Goal: Information Seeking & Learning: Learn about a topic

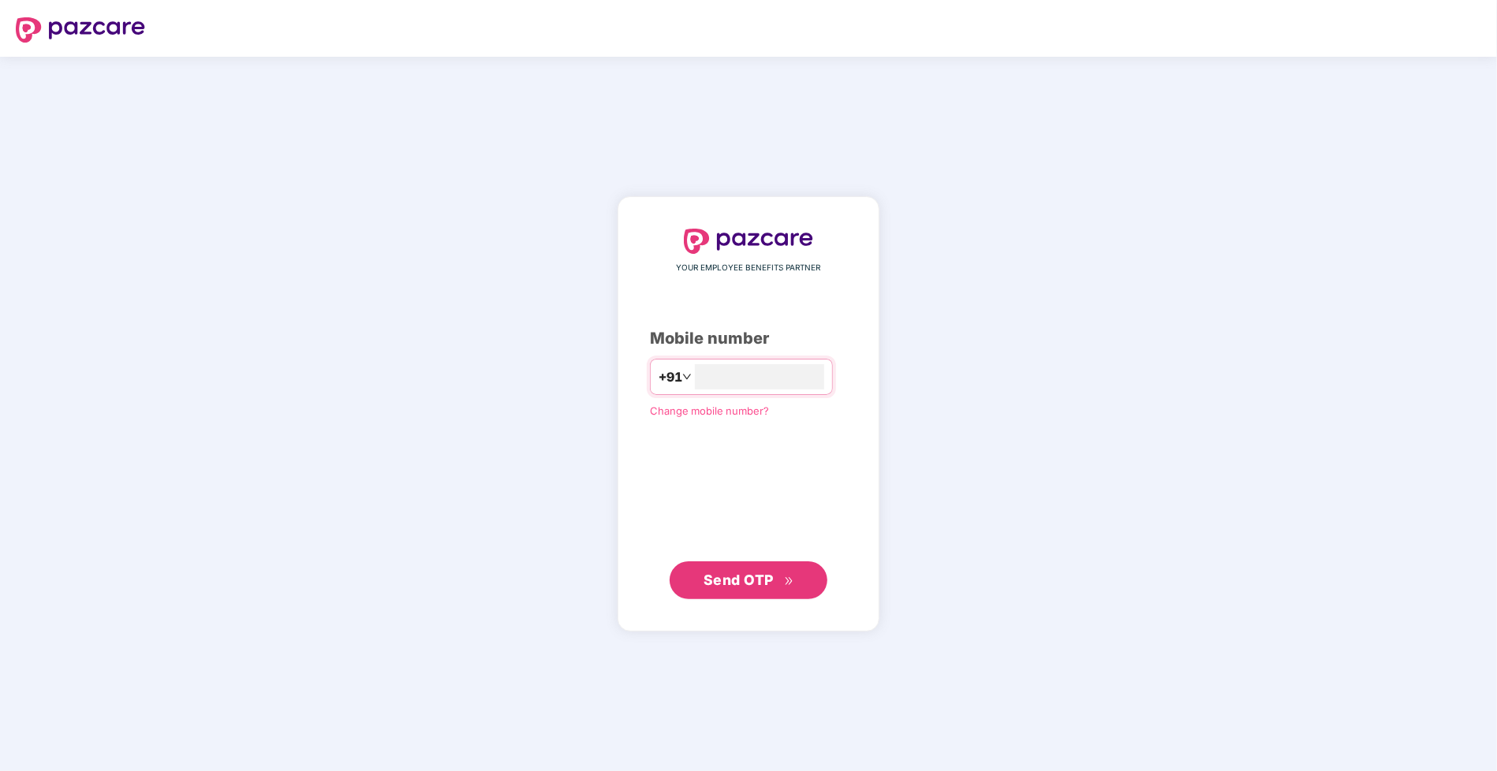
type input "**********"
click at [743, 573] on span "Send OTP" at bounding box center [739, 580] width 70 height 17
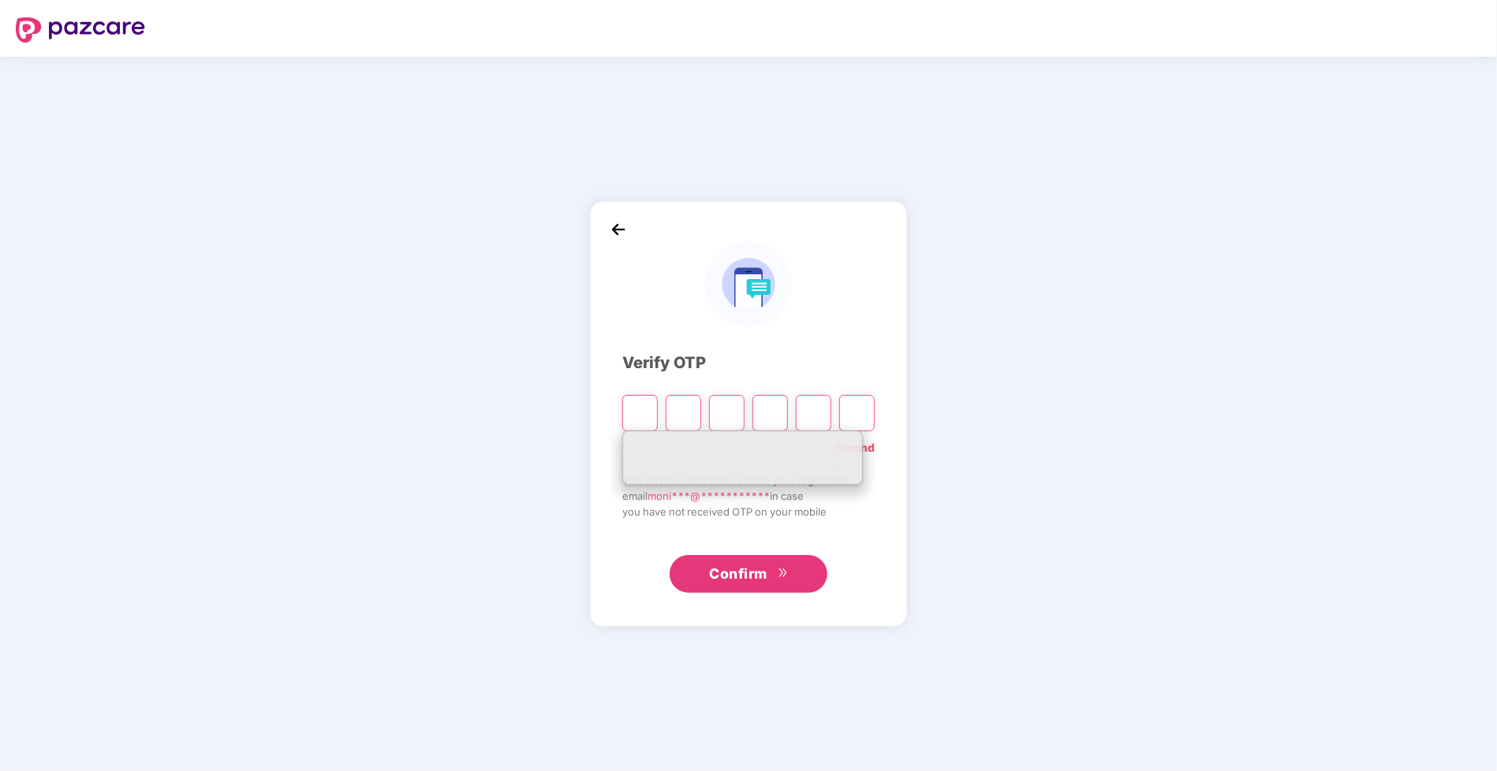
type input "*"
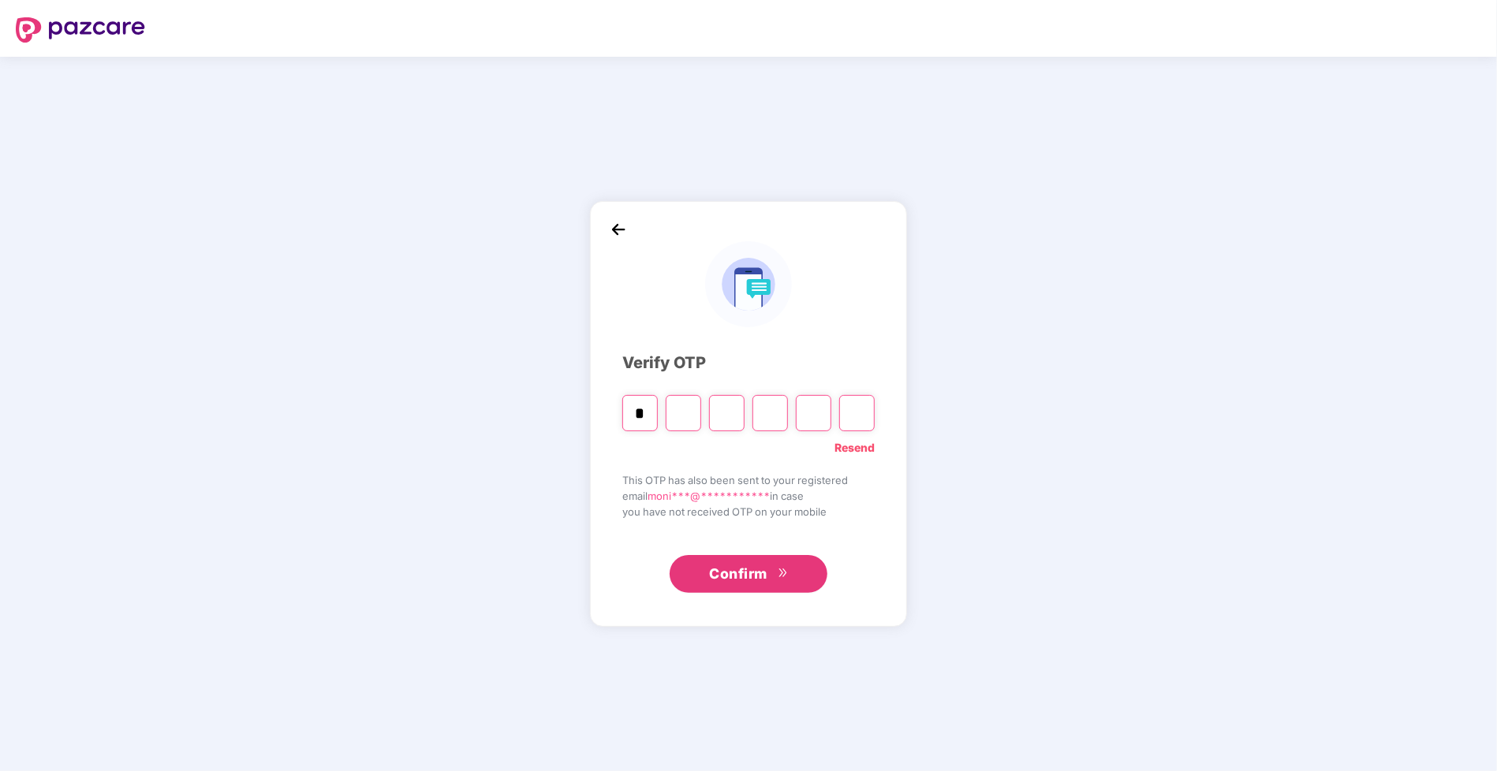
type input "*"
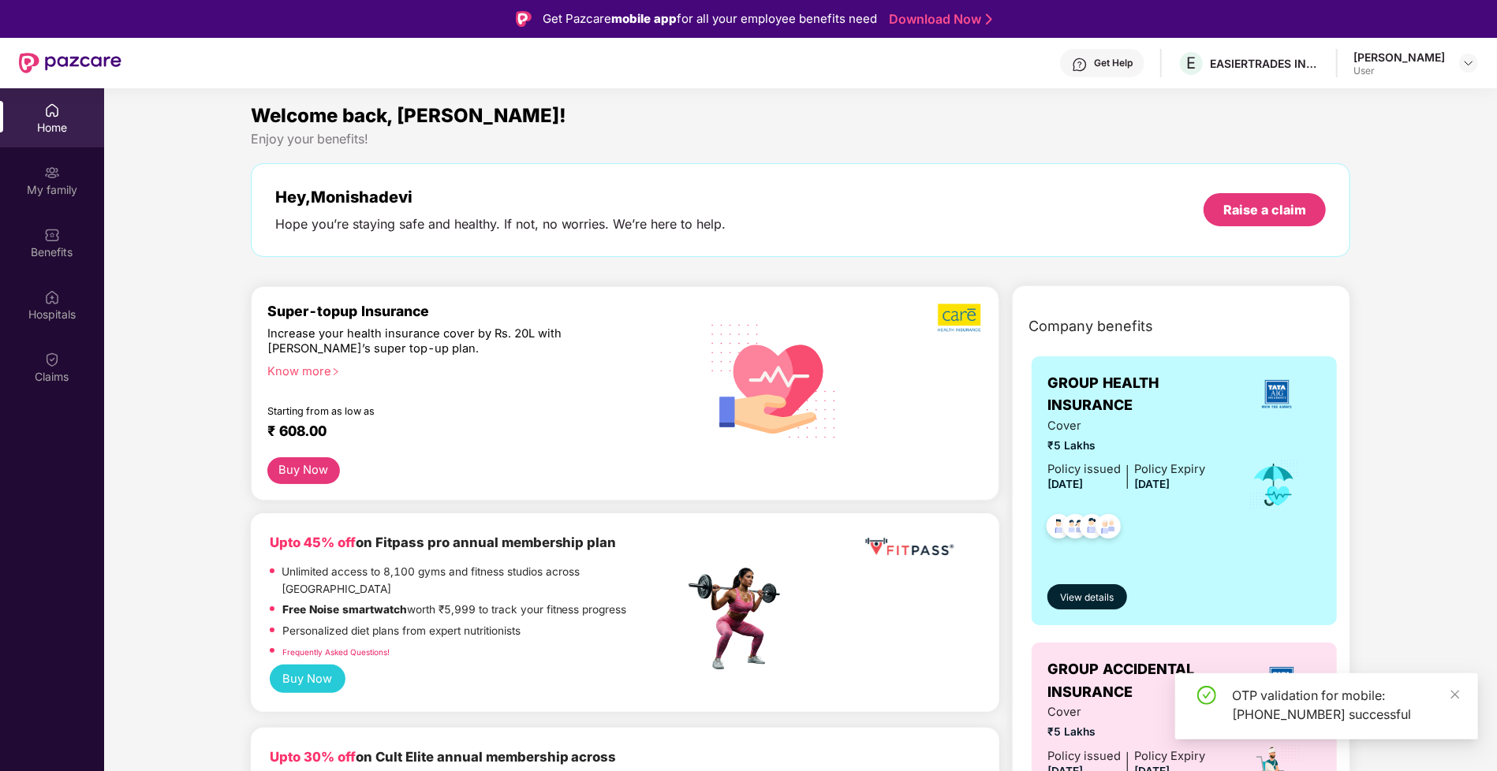
scroll to position [84, 0]
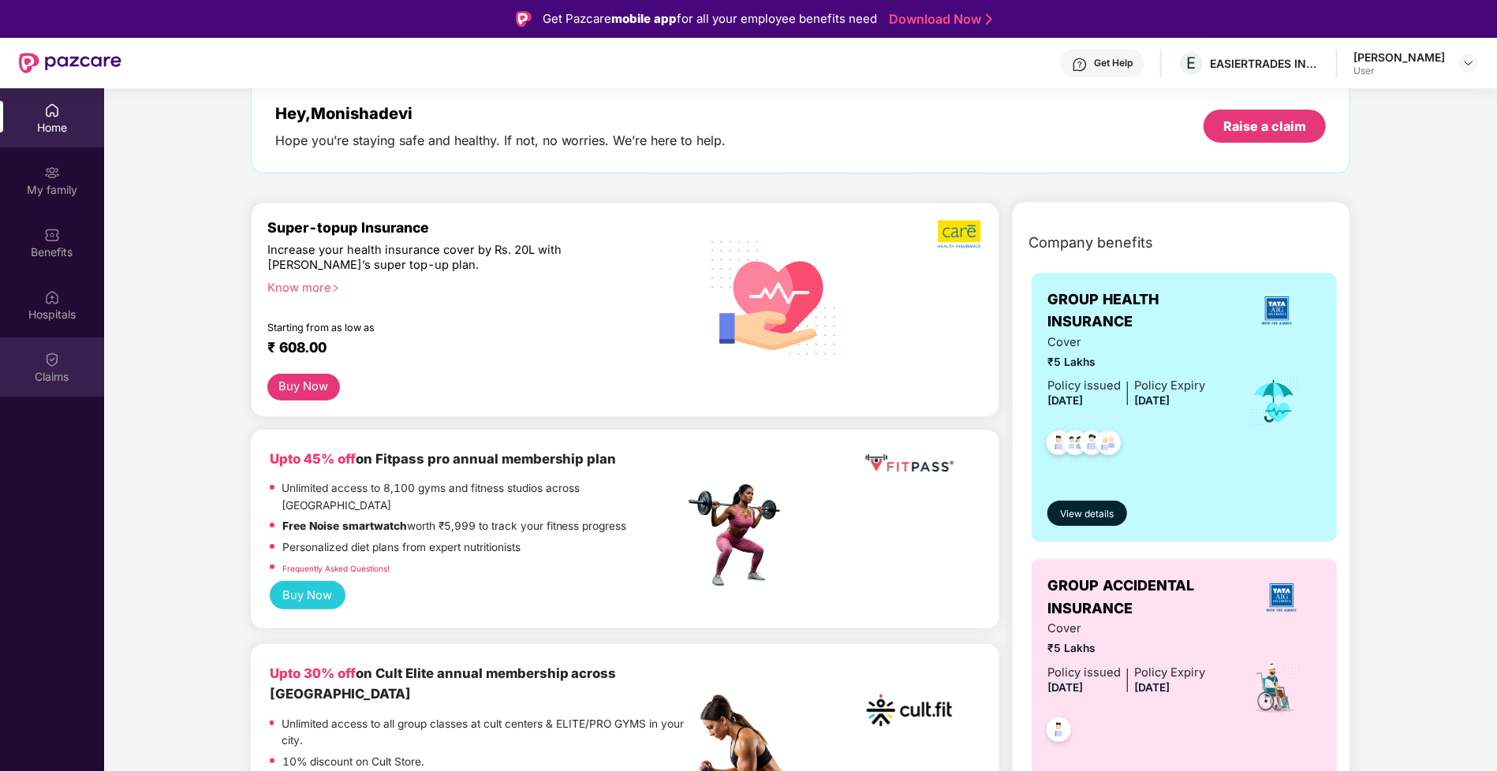
click at [47, 357] on img at bounding box center [52, 360] width 16 height 16
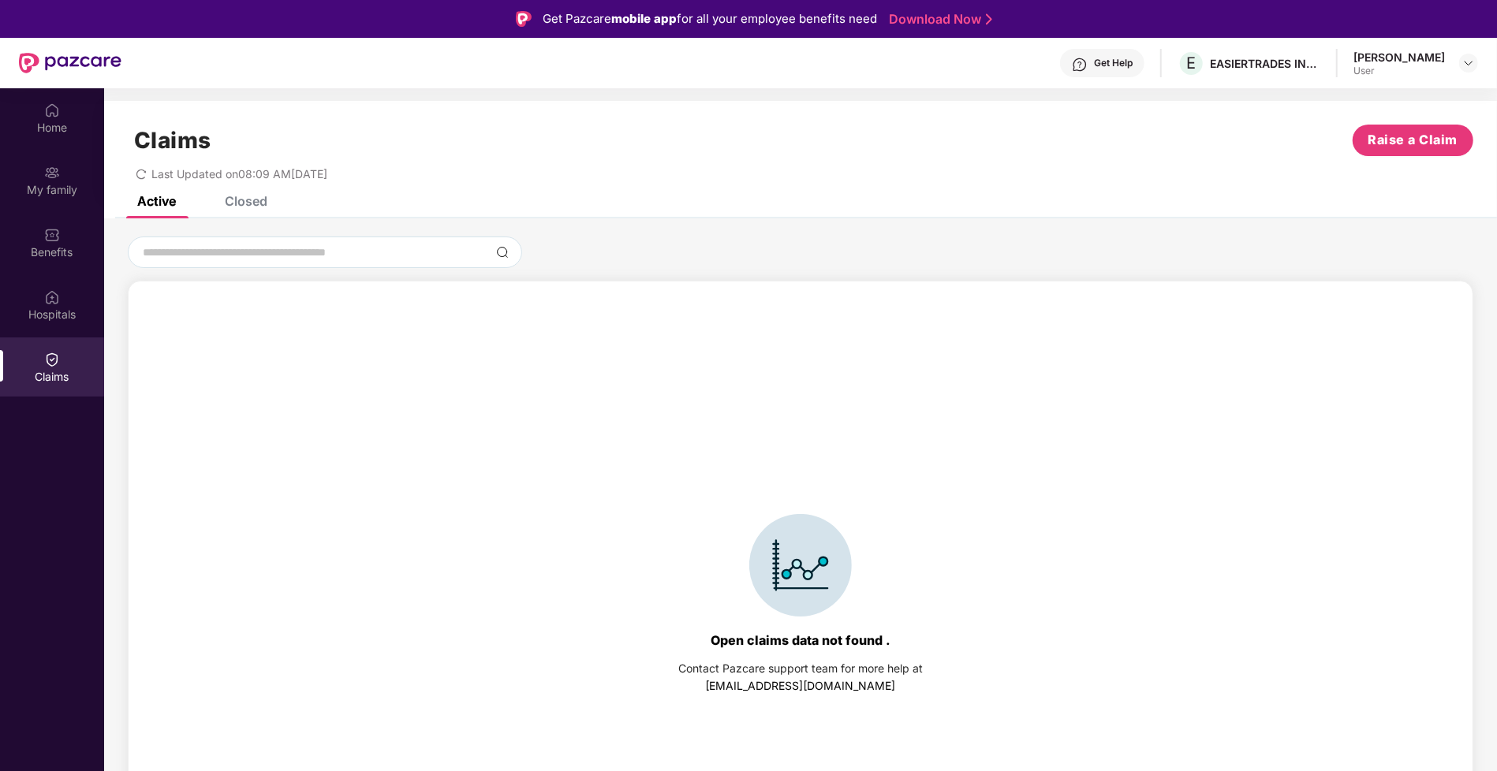
click at [249, 198] on div "Closed" at bounding box center [246, 201] width 43 height 16
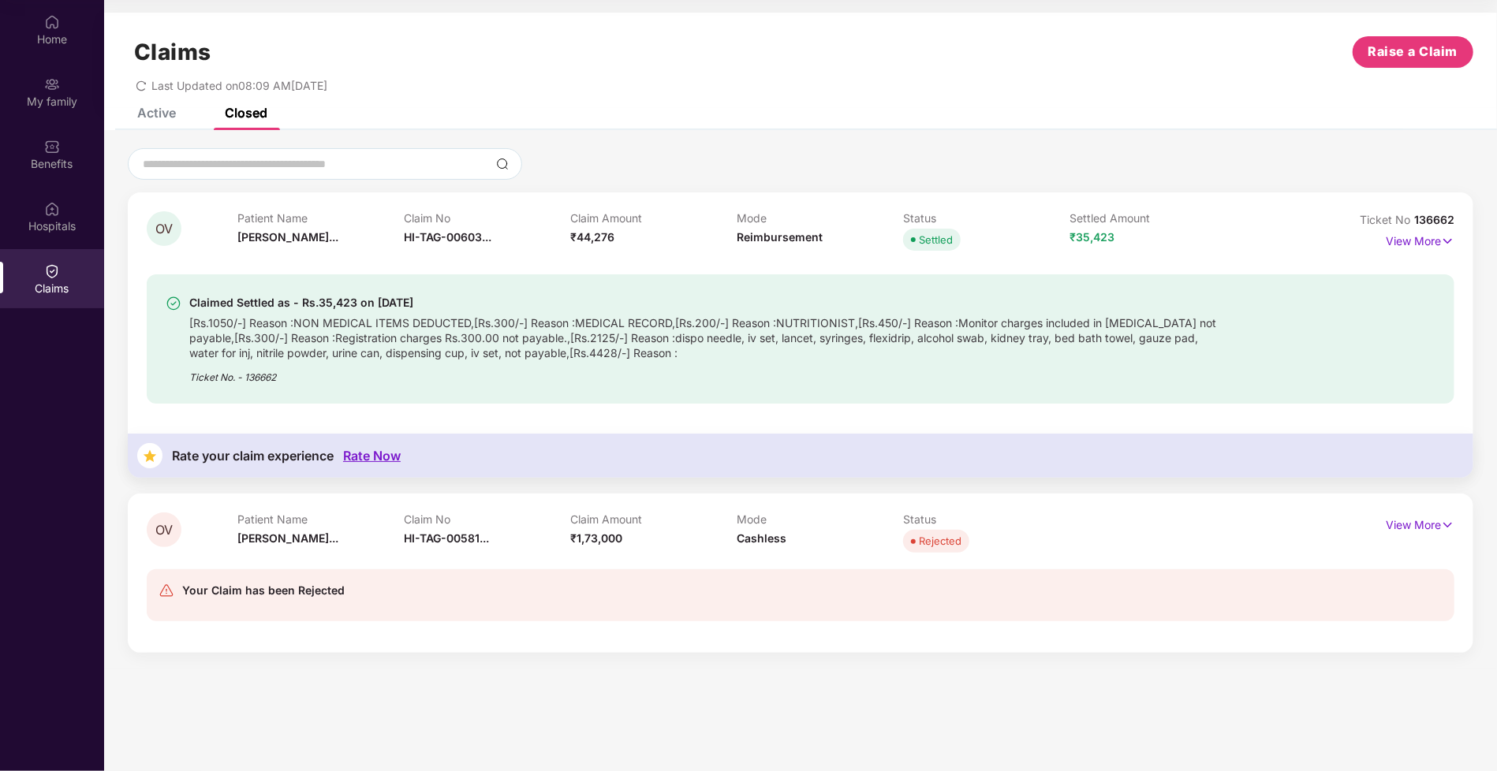
scroll to position [82, 0]
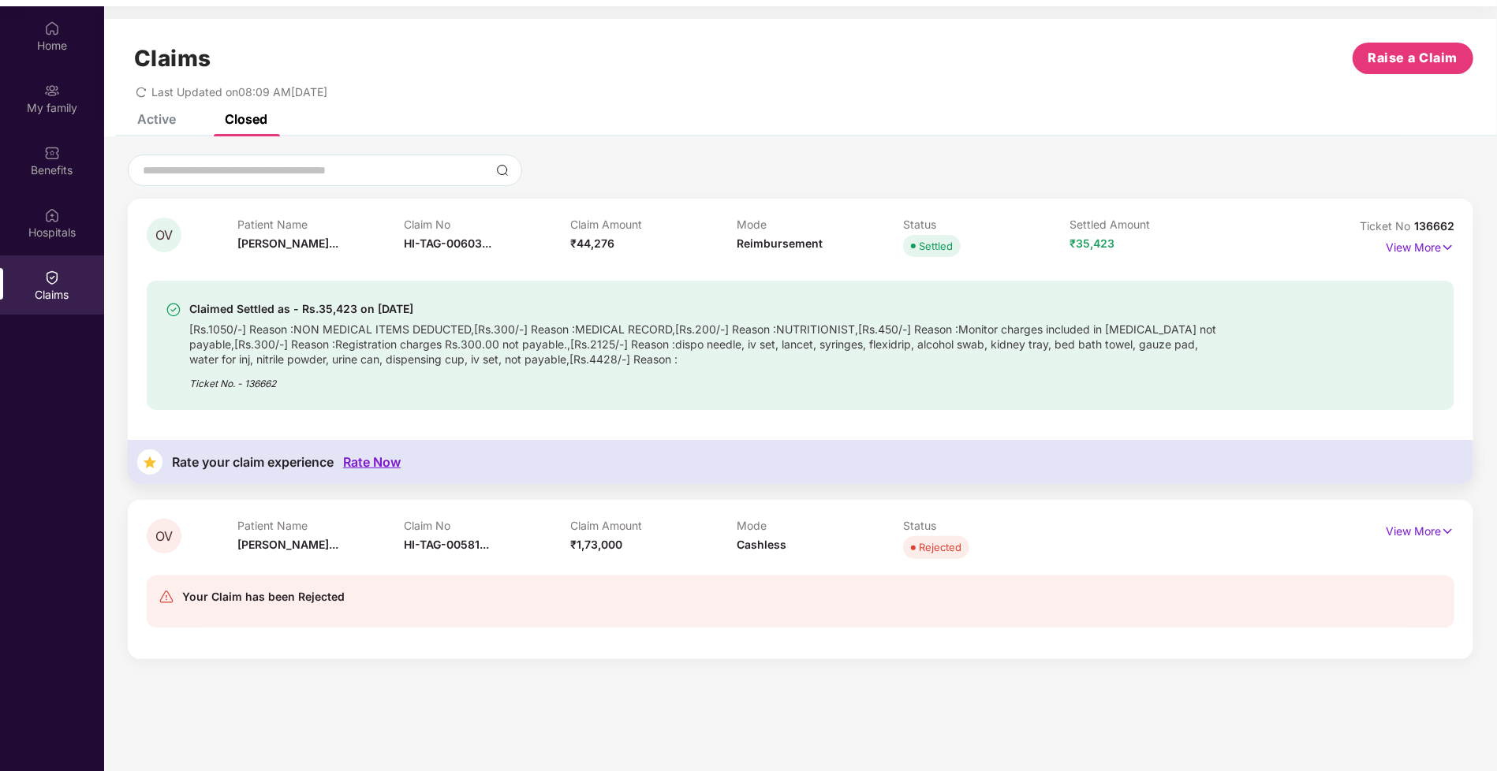
click at [162, 121] on div "Active" at bounding box center [156, 119] width 39 height 16
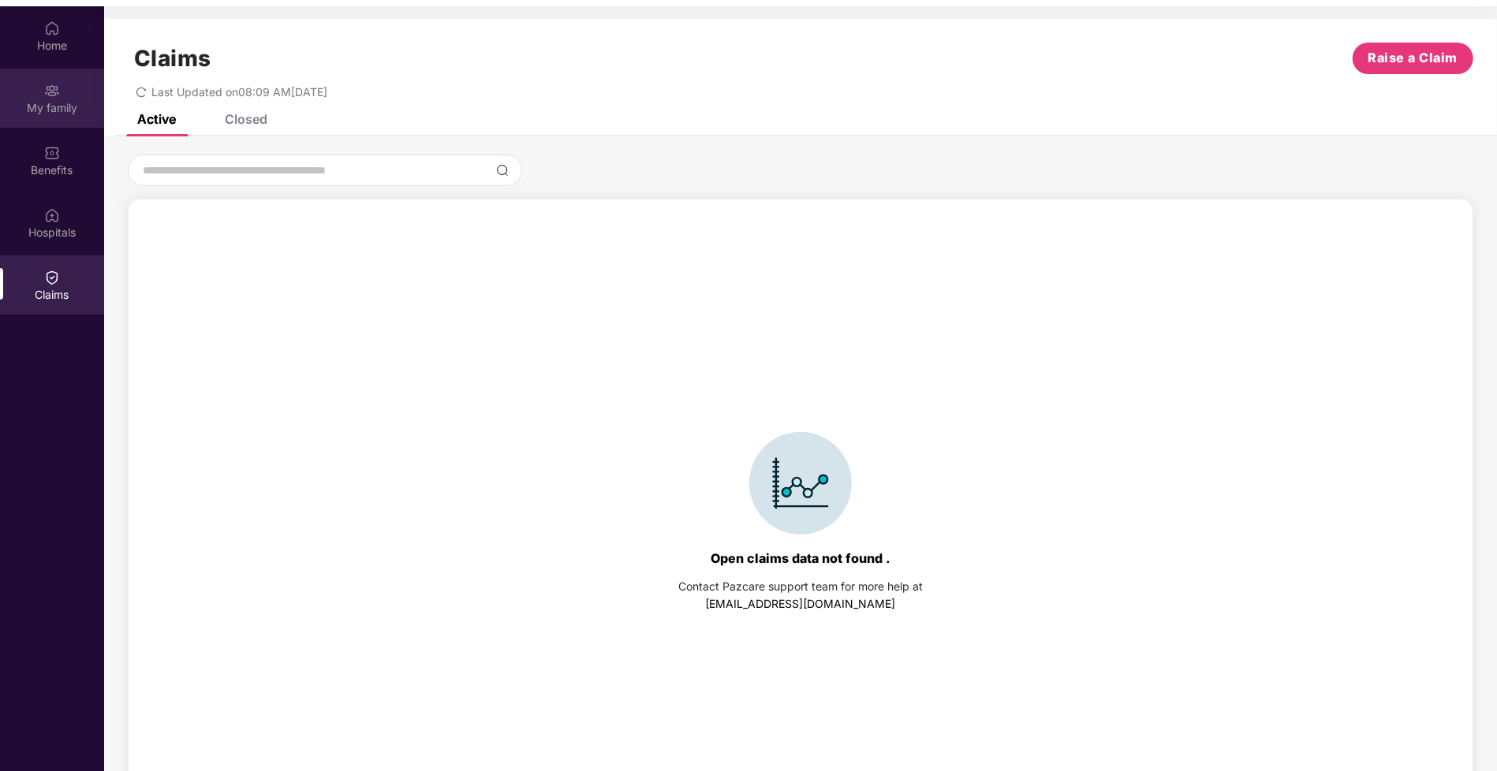
click at [57, 88] on img at bounding box center [52, 91] width 16 height 16
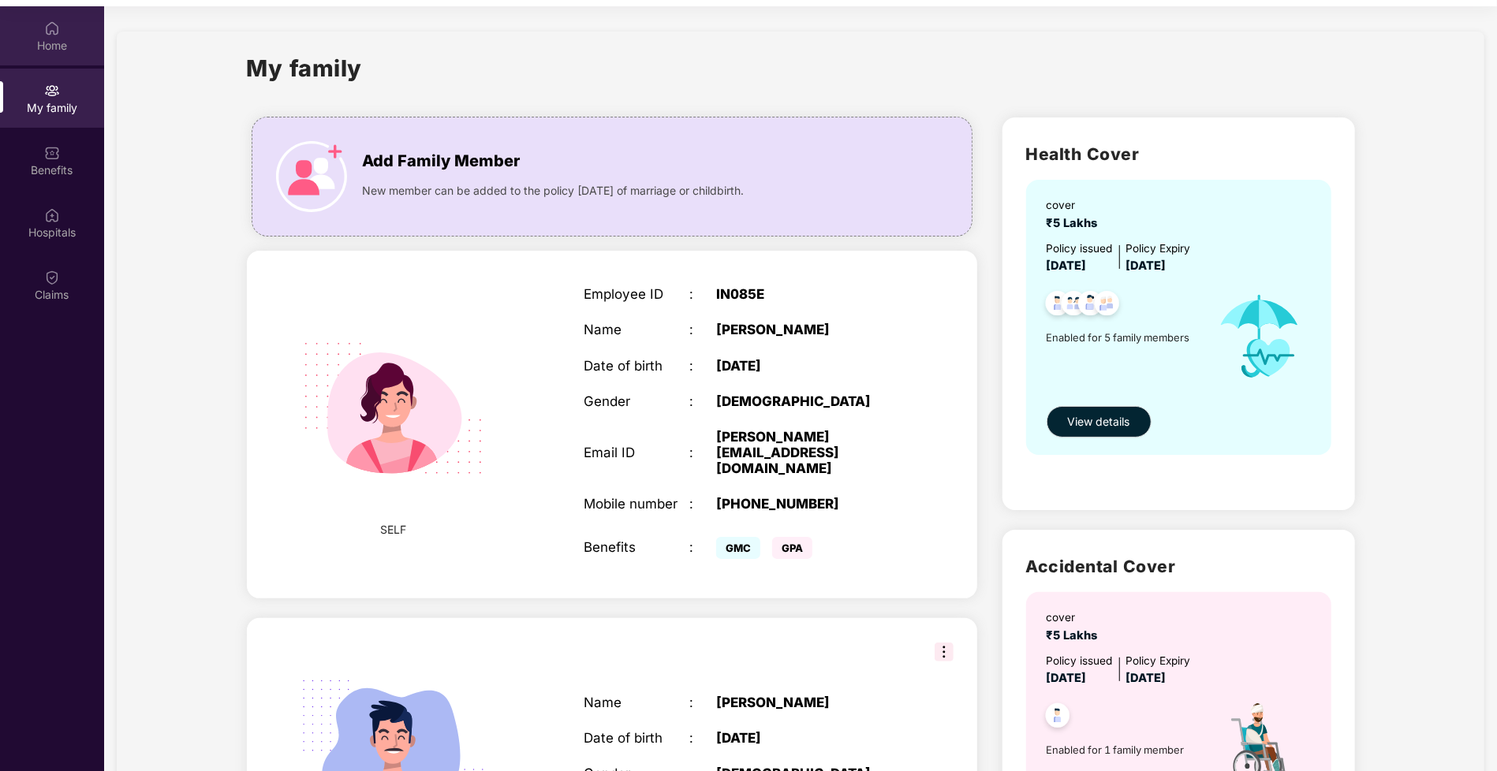
click at [57, 58] on div "Home" at bounding box center [52, 35] width 104 height 59
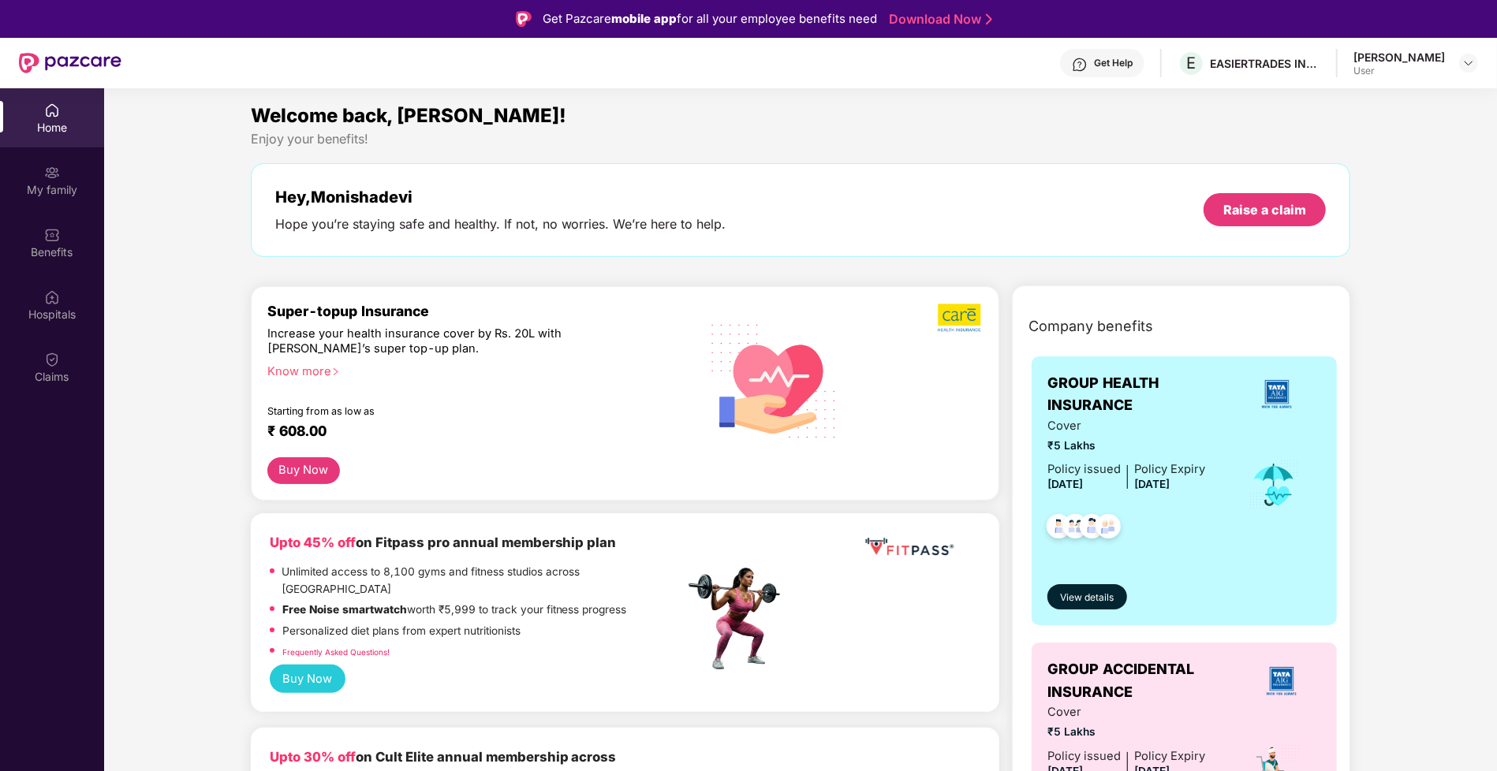
click at [1094, 67] on div "Get Help" at bounding box center [1113, 63] width 39 height 13
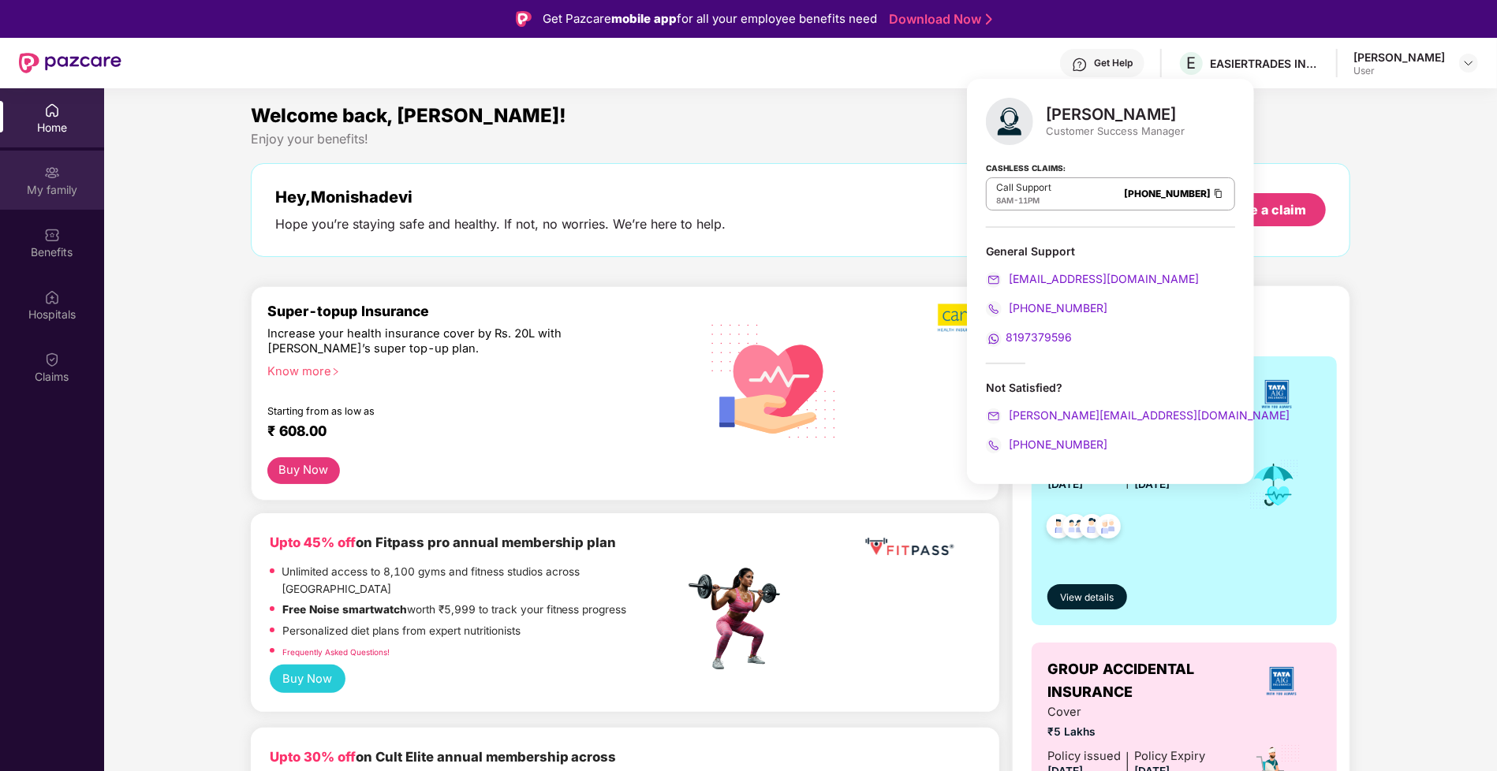
click at [54, 183] on div "My family" at bounding box center [52, 190] width 104 height 16
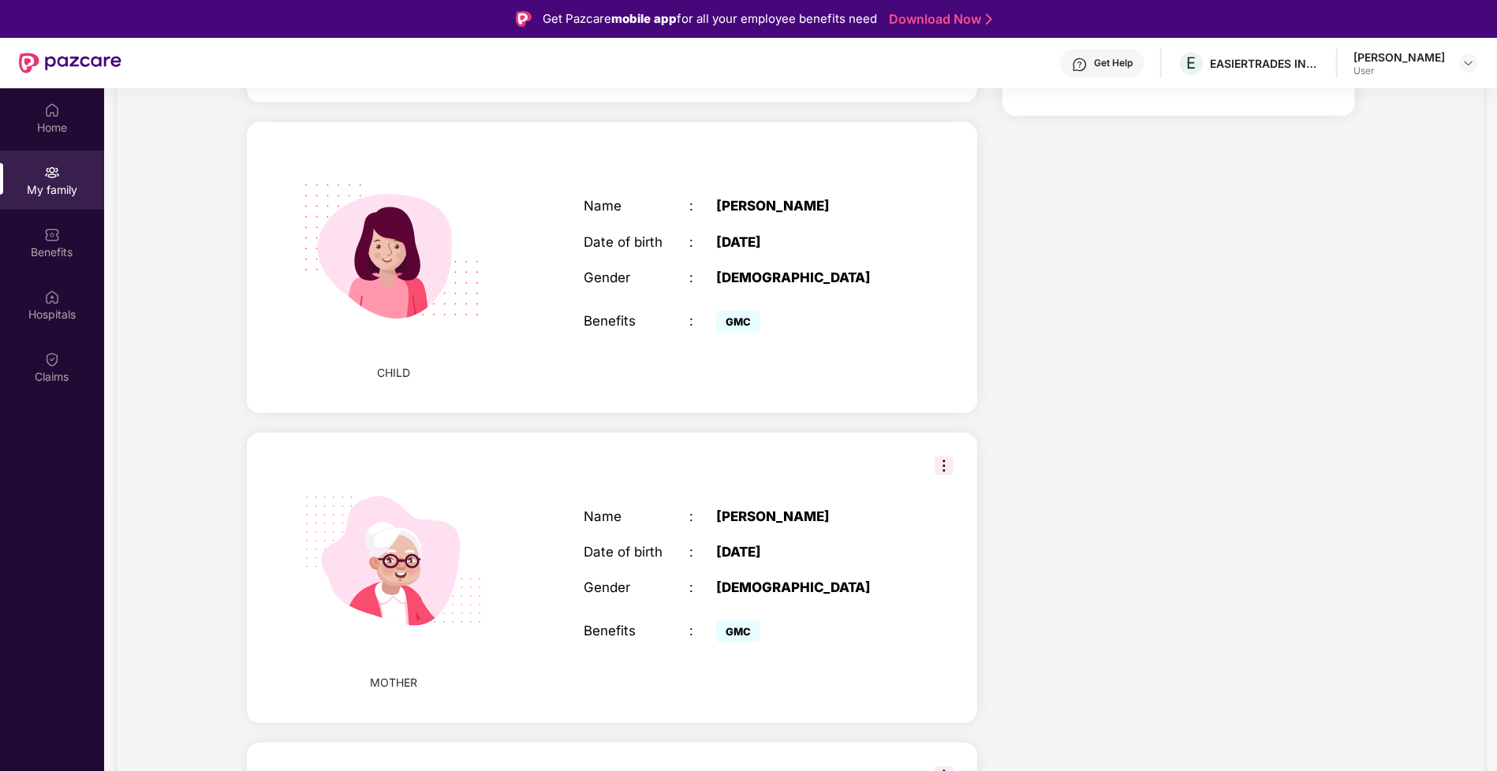
scroll to position [896, 0]
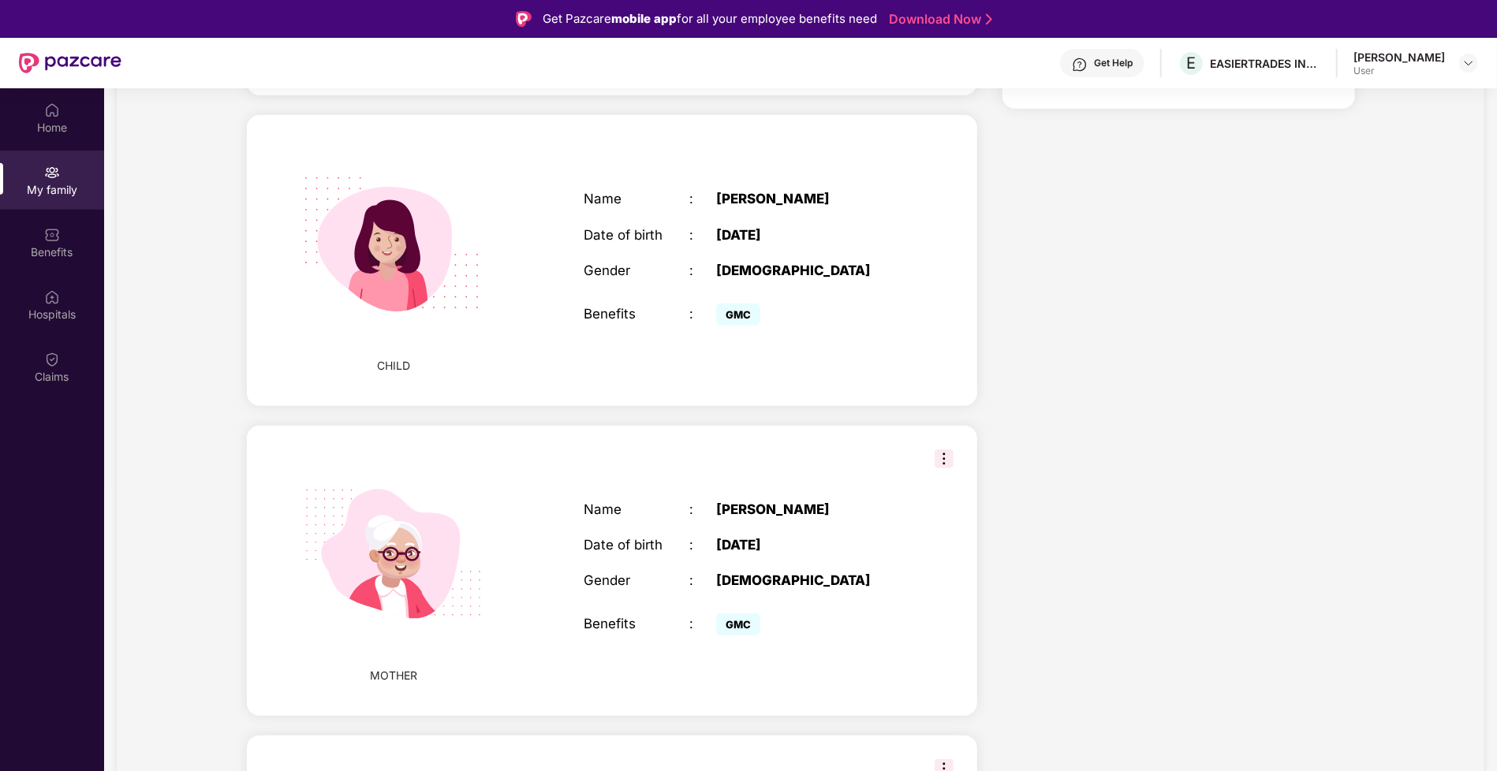
click at [939, 450] on img at bounding box center [944, 459] width 19 height 19
click at [599, 608] on div "Benefits : GMC" at bounding box center [743, 624] width 318 height 32
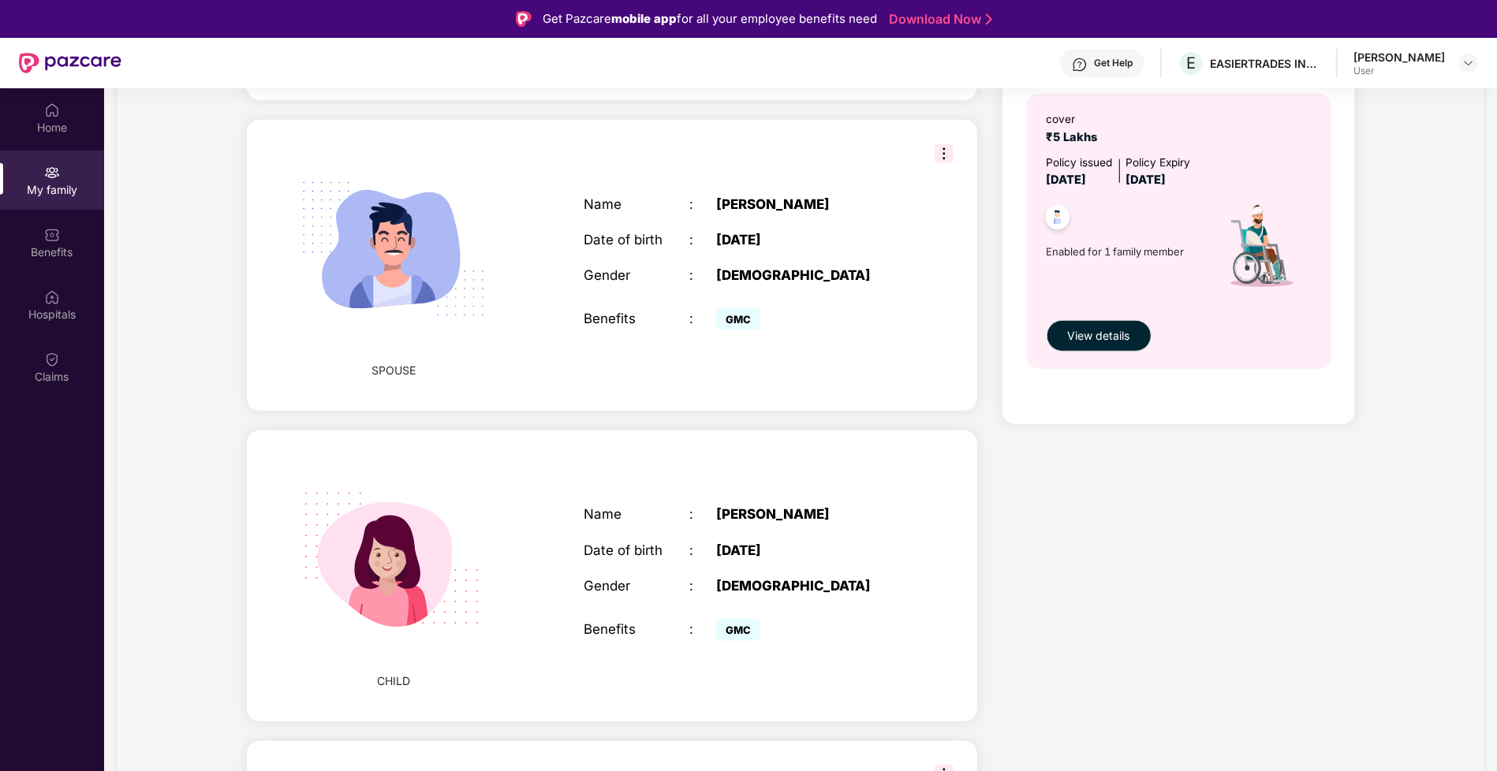
scroll to position [0, 0]
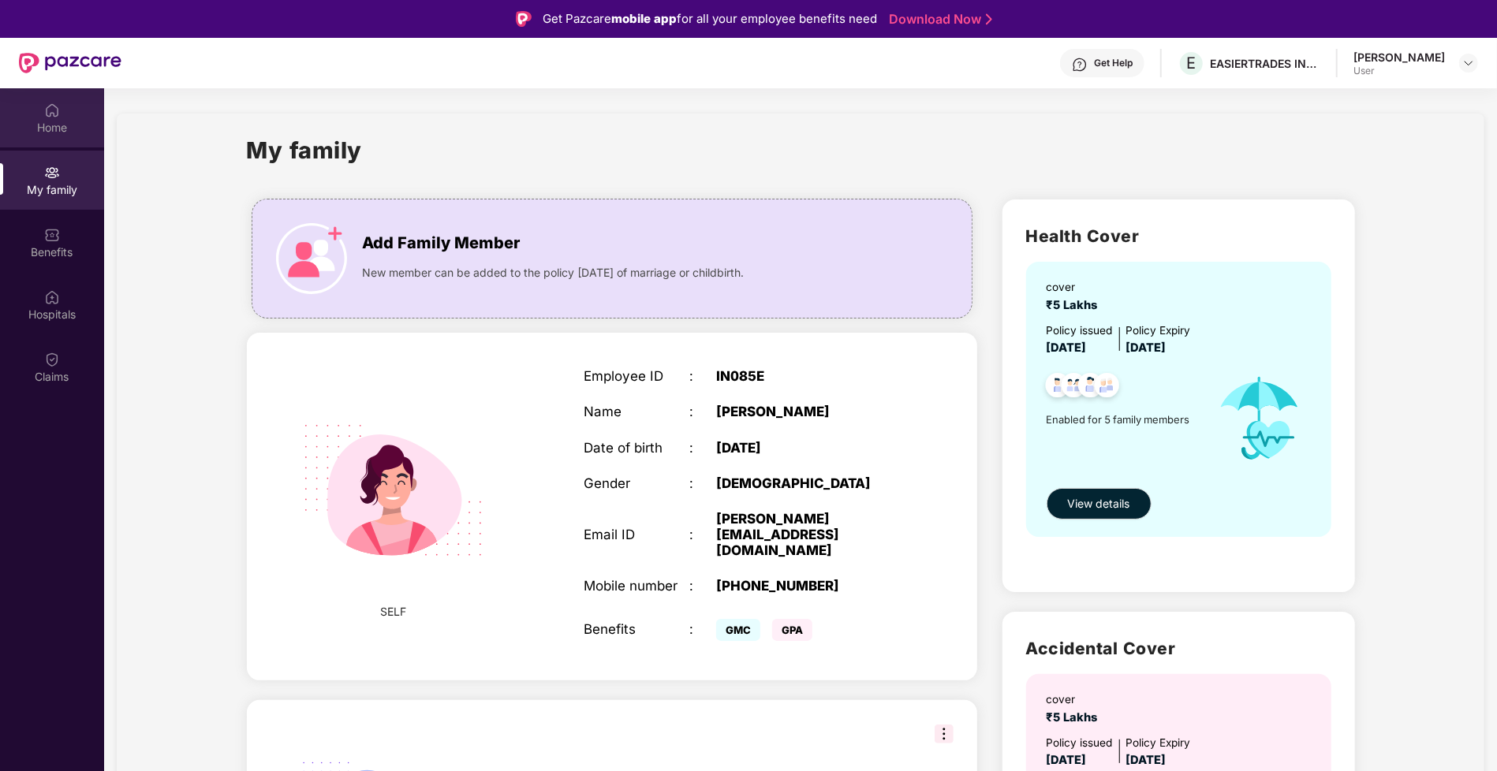
click at [65, 131] on div "Home" at bounding box center [52, 128] width 104 height 16
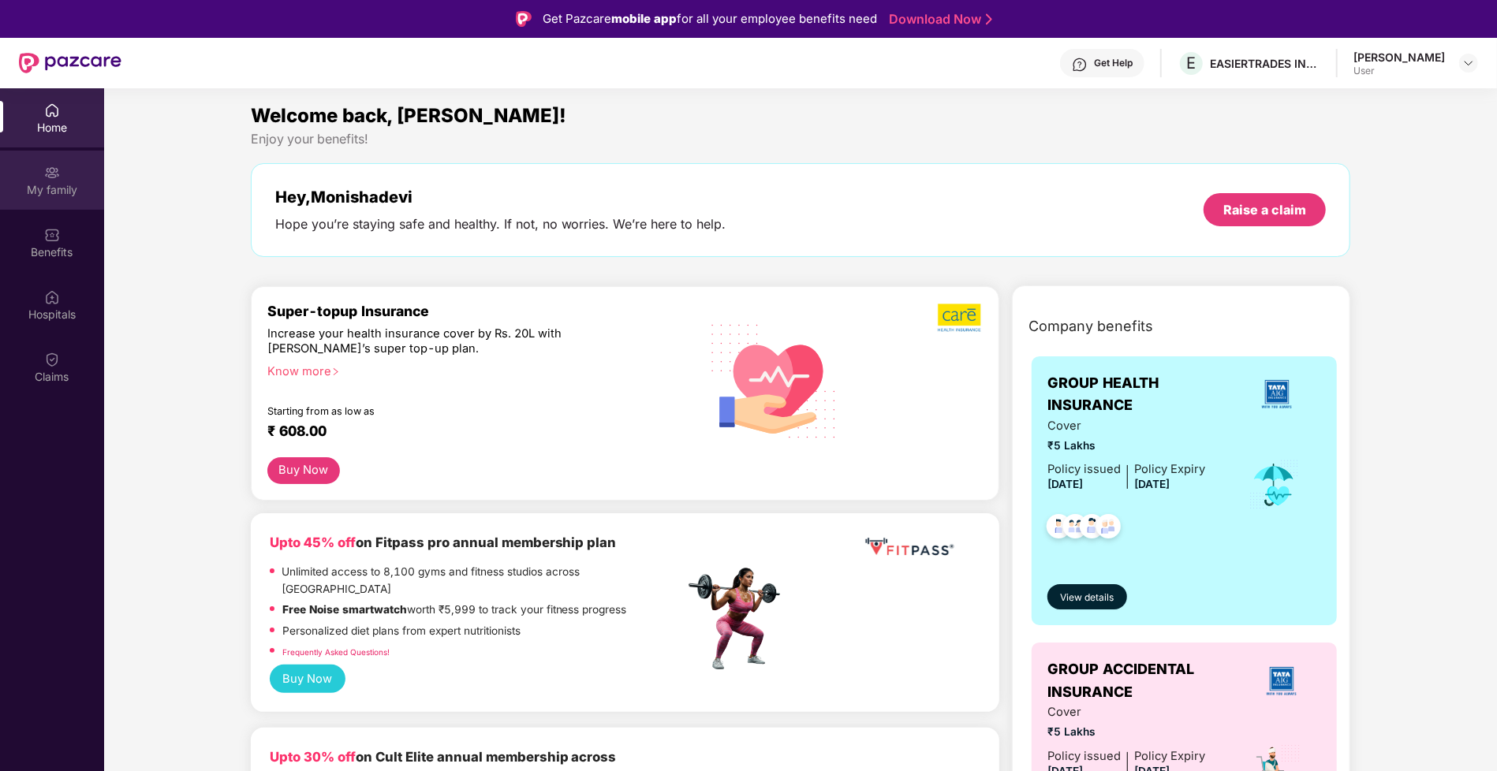
click at [47, 173] on img at bounding box center [52, 173] width 16 height 16
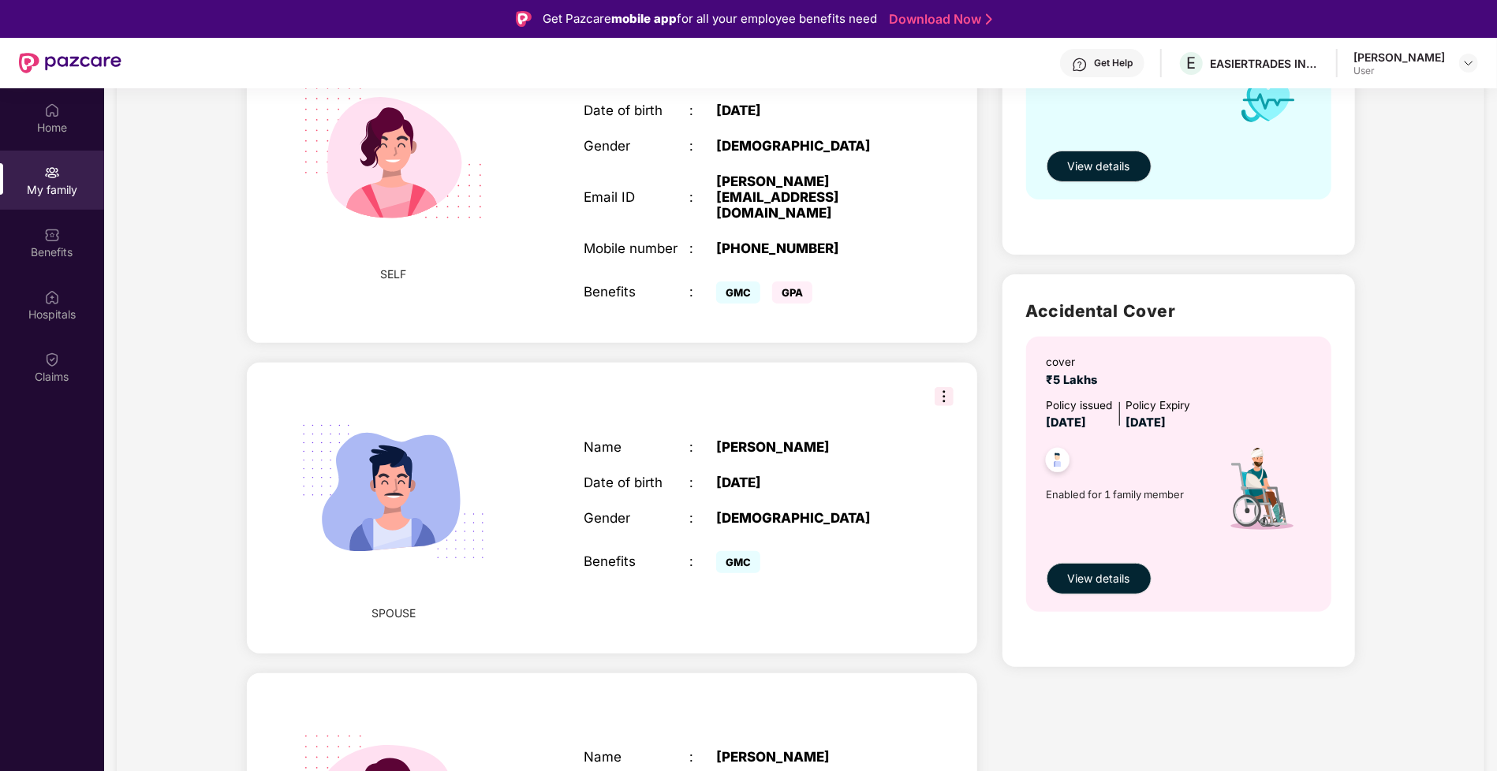
scroll to position [365, 0]
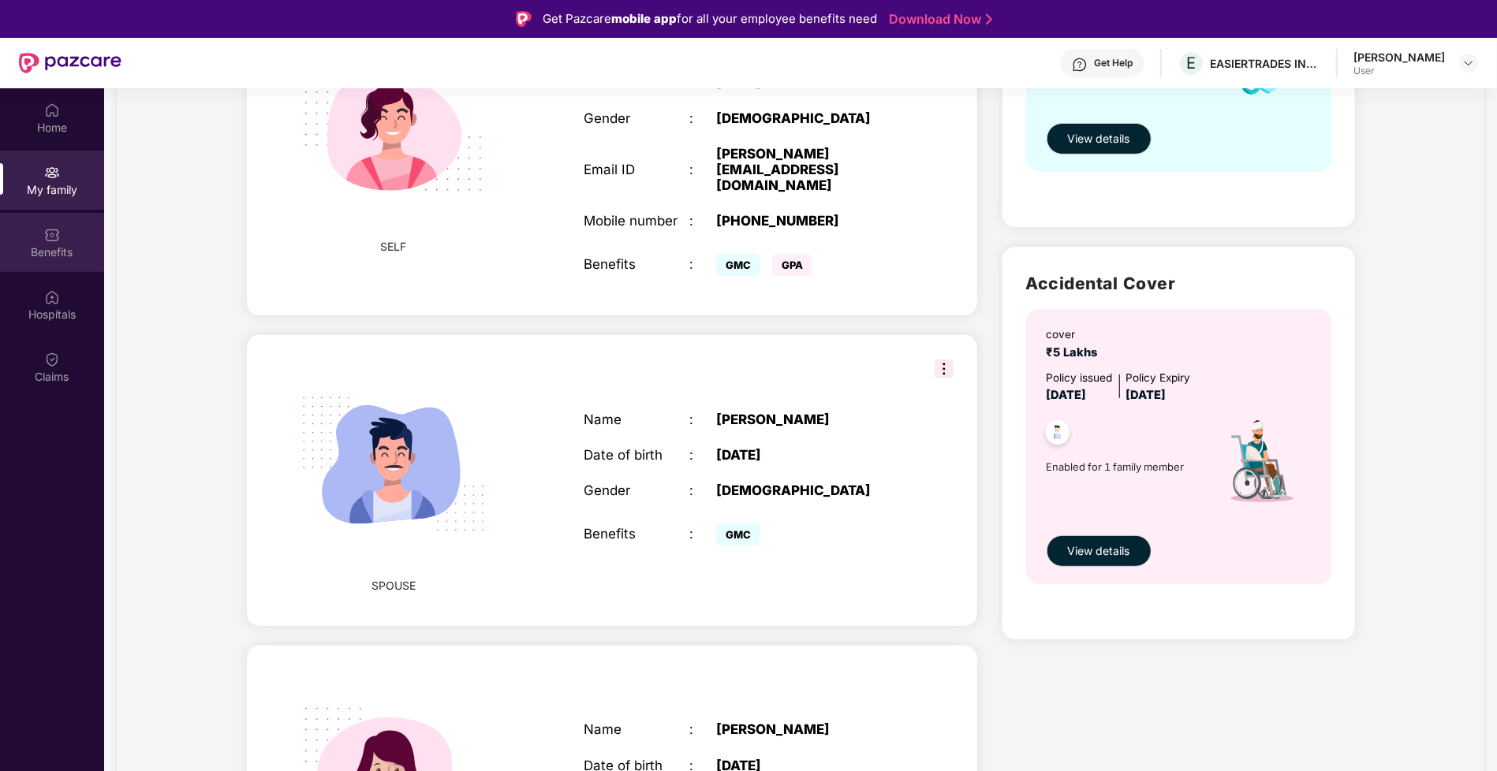
click at [44, 245] on div "Benefits" at bounding box center [52, 253] width 104 height 16
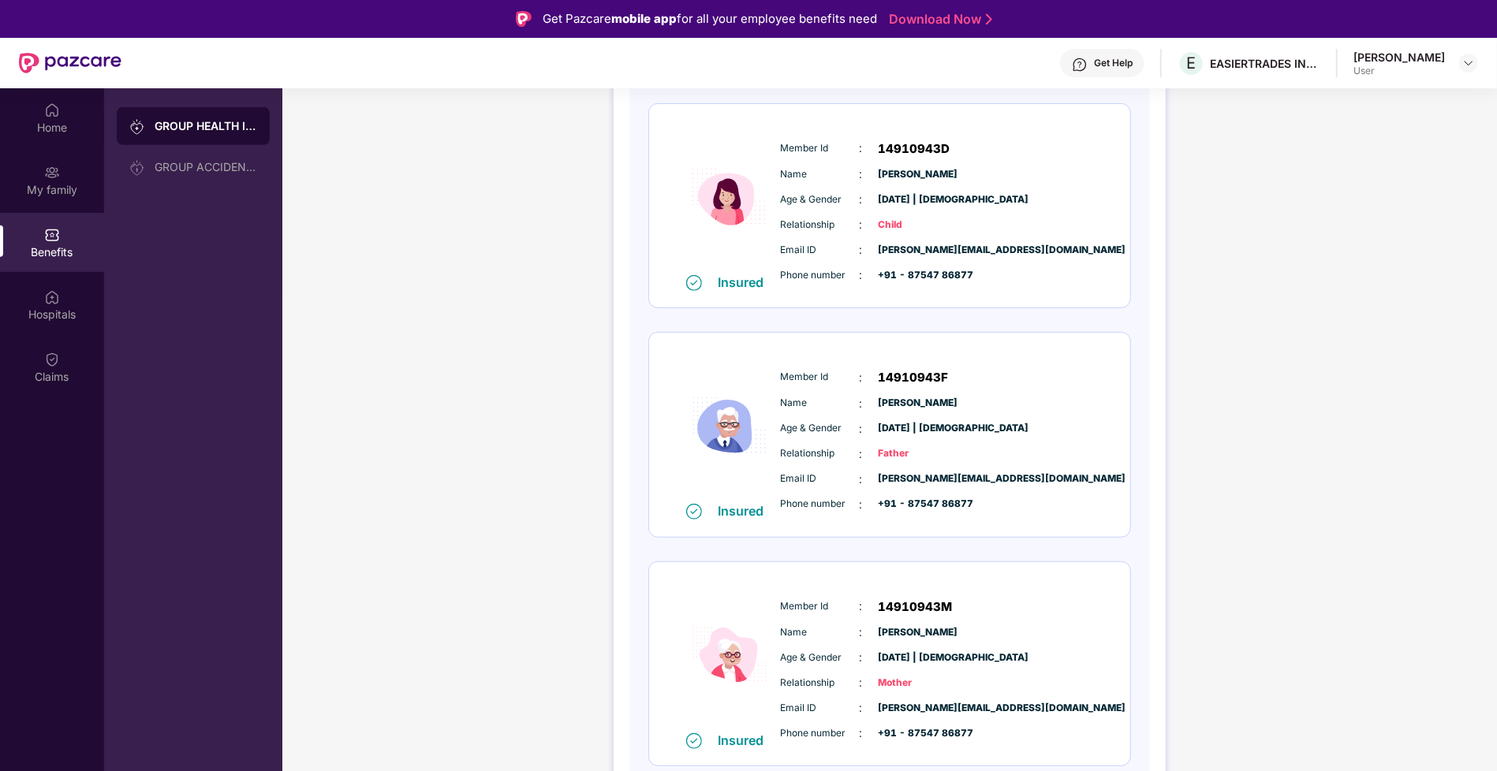
scroll to position [88, 0]
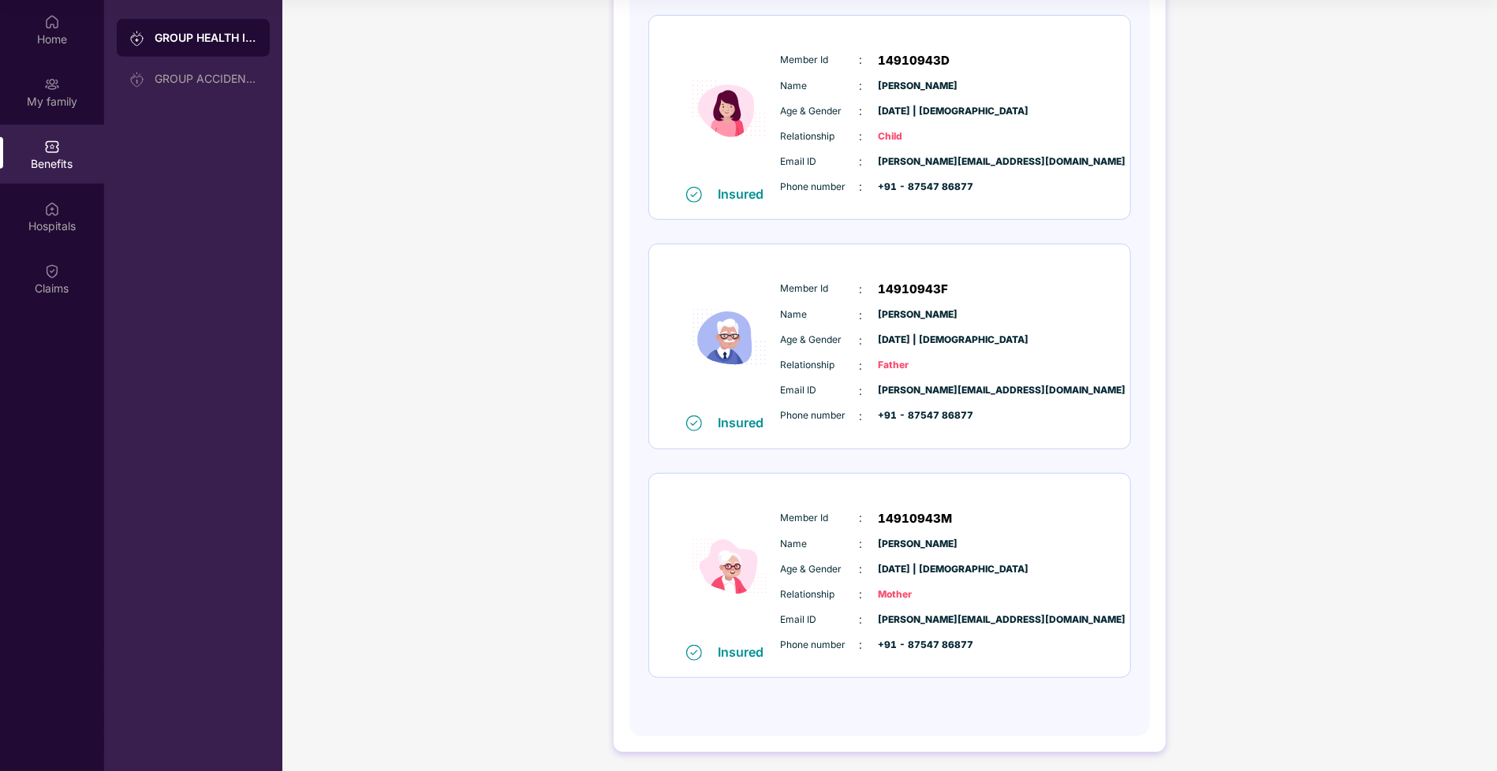
click at [924, 525] on div "Member Id : 14910943M Name : Kaveri Govindarasu Age & Gender : 18 Dec 1975 | Fe…" at bounding box center [937, 582] width 321 height 161
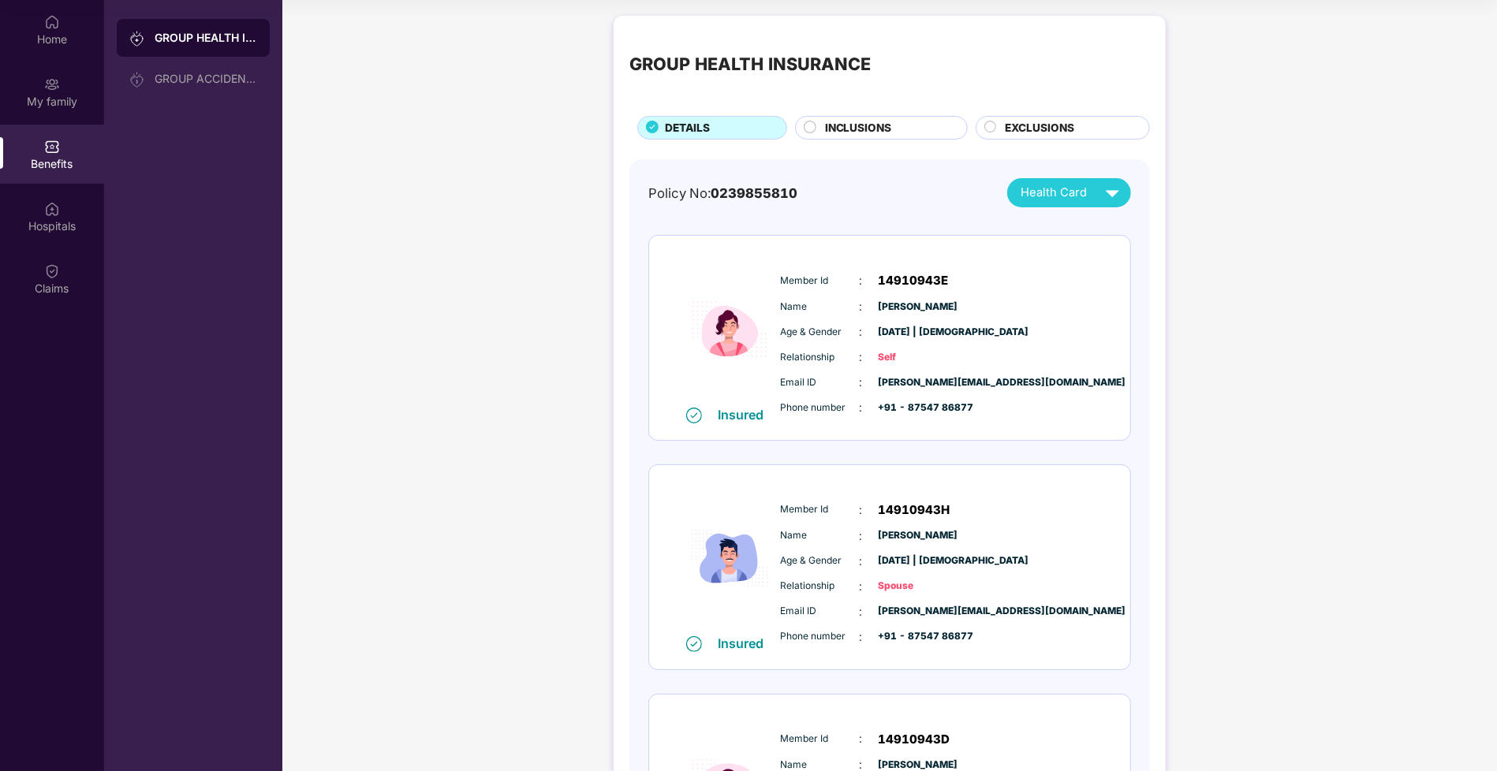
scroll to position [0, 0]
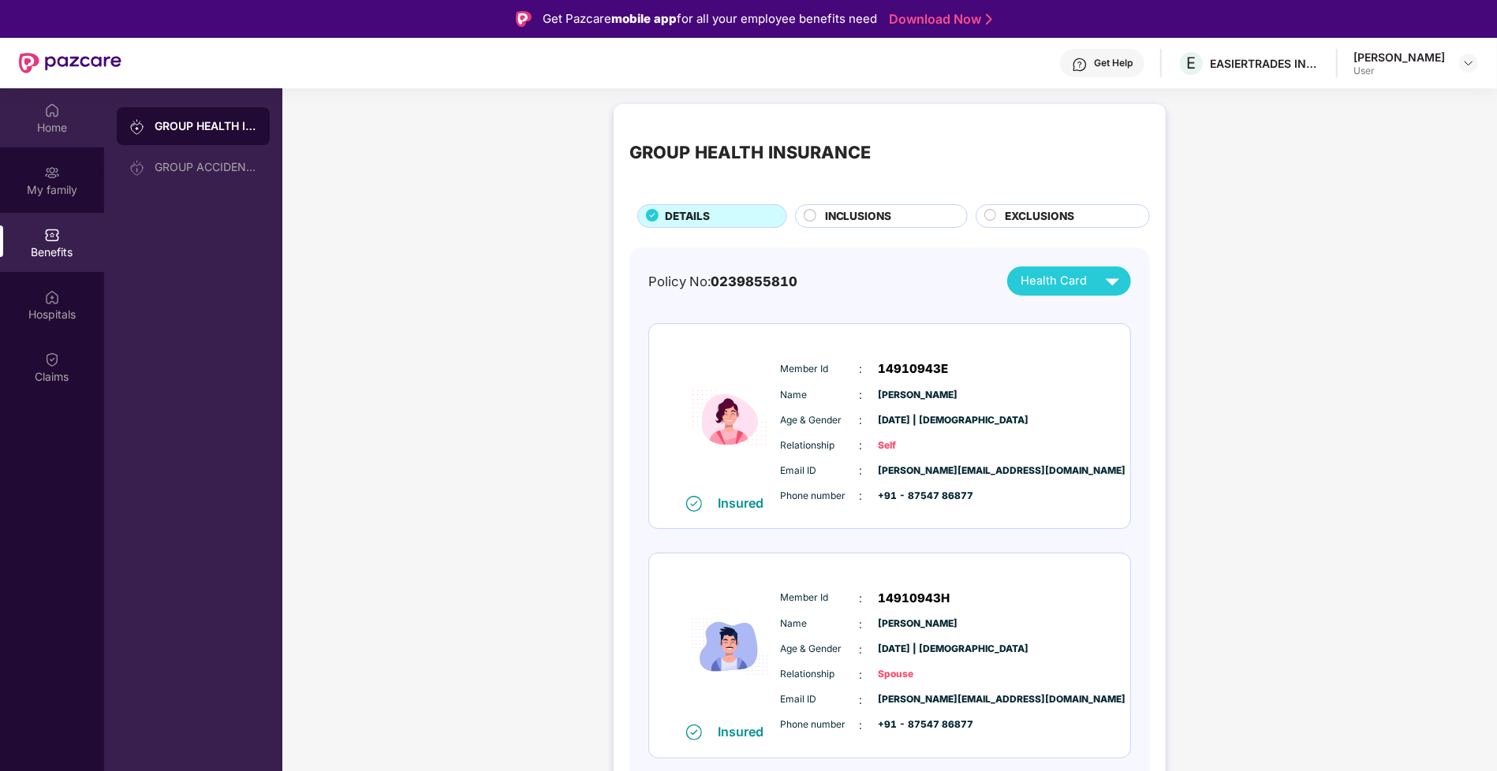
click at [64, 111] on div "Home" at bounding box center [52, 117] width 104 height 59
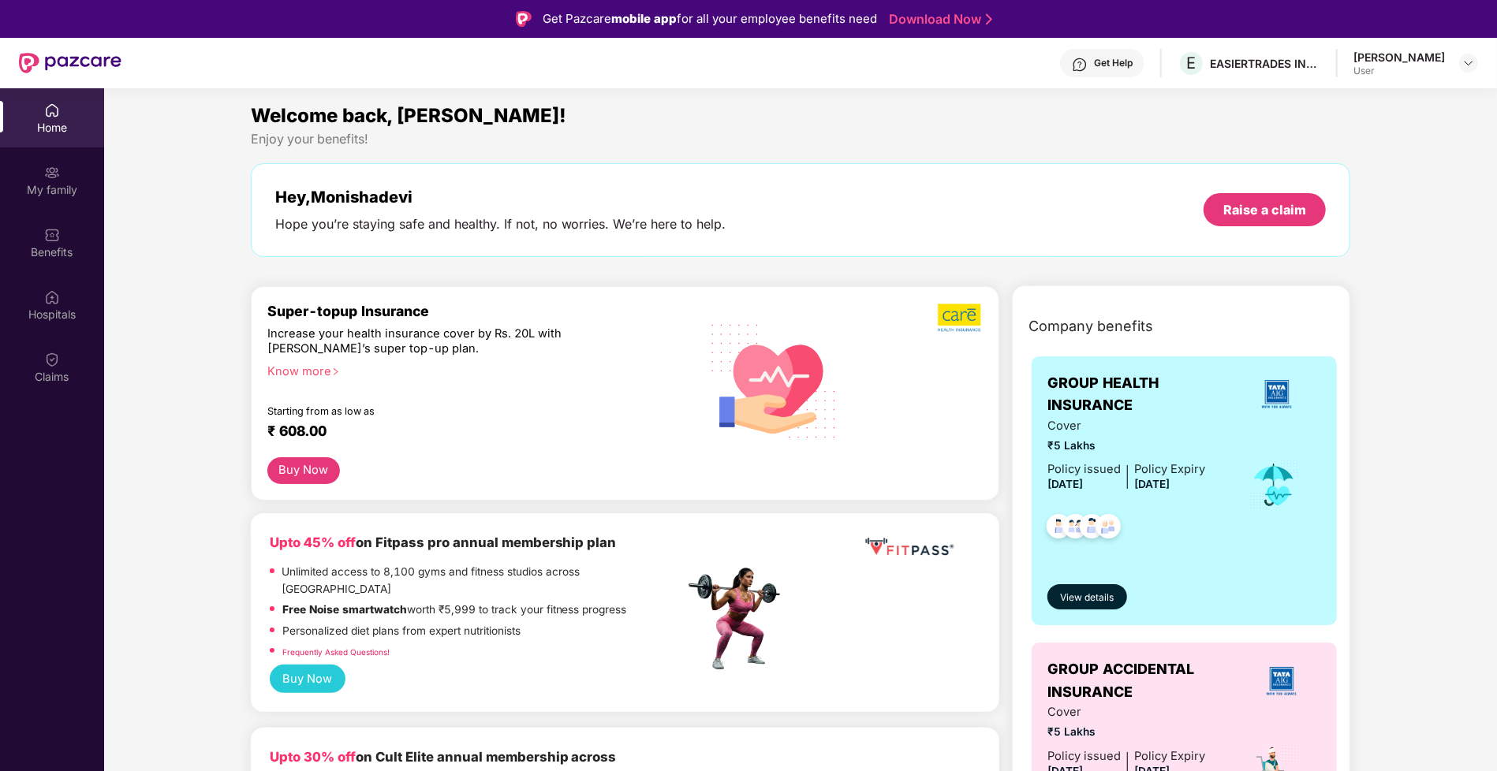
click at [1120, 65] on div "Get Help" at bounding box center [1102, 63] width 84 height 28
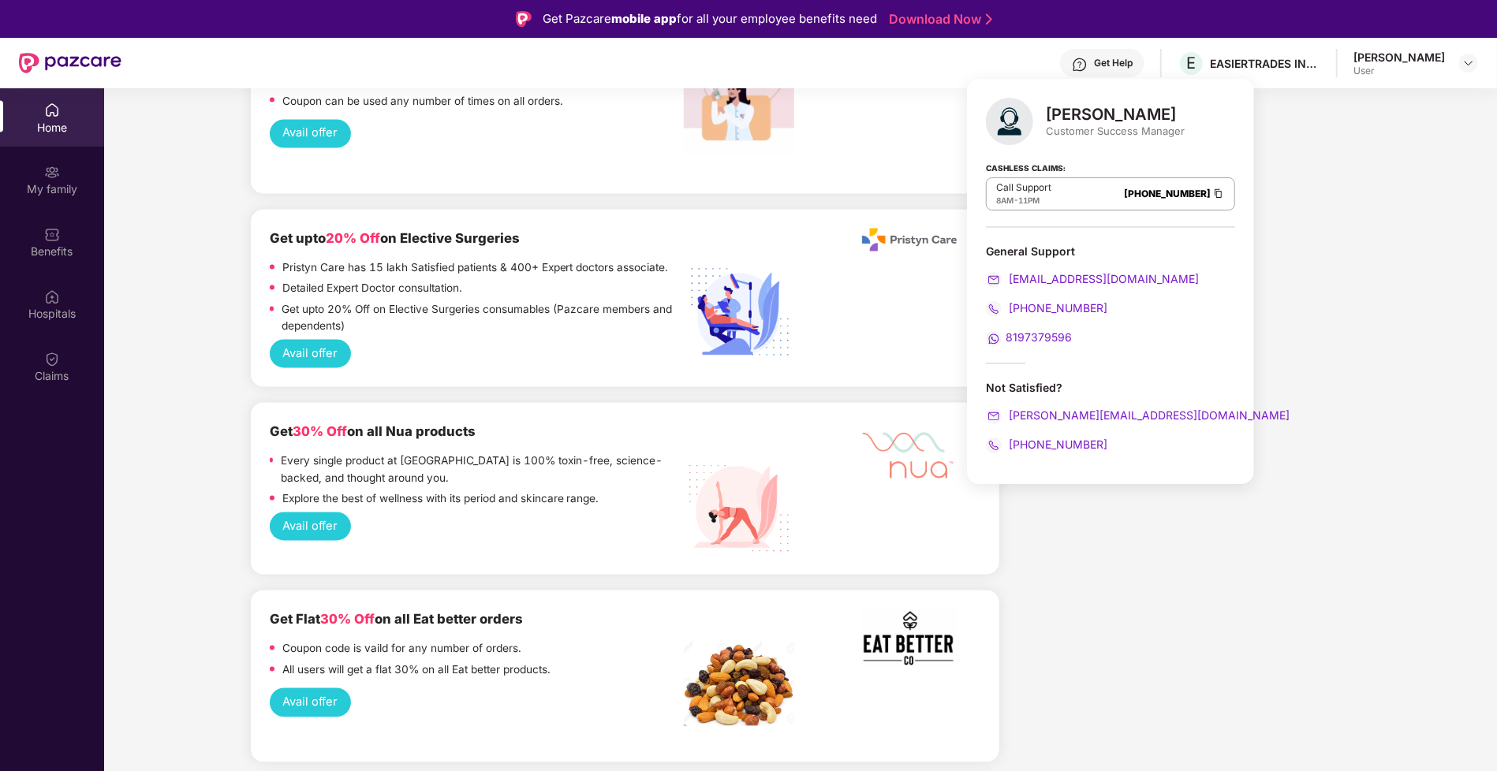
scroll to position [2199, 0]
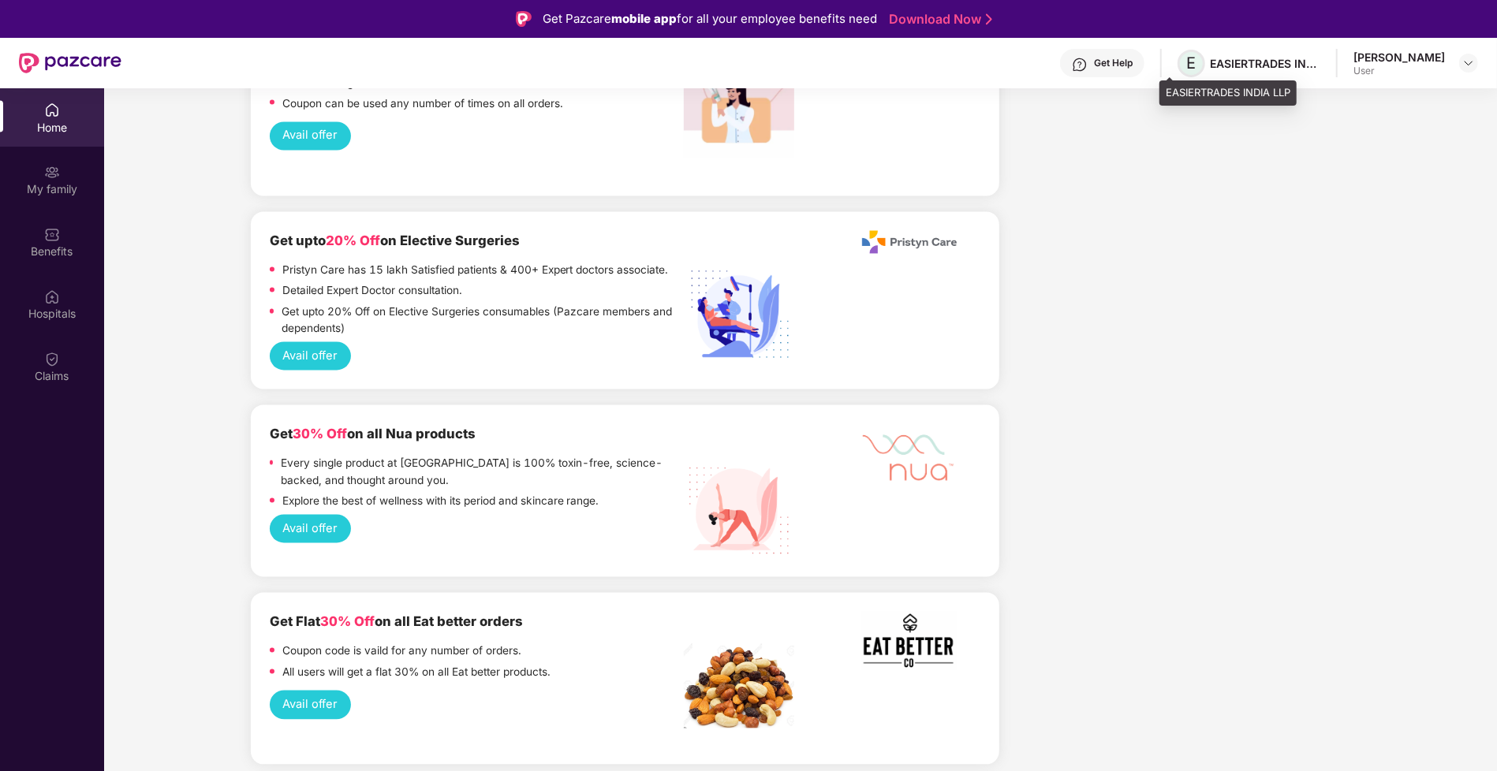
click at [1184, 70] on span "E" at bounding box center [1192, 64] width 28 height 28
click at [1253, 67] on div "EASIERTRADES INDIA LLP" at bounding box center [1265, 63] width 110 height 15
click at [1356, 67] on div "User" at bounding box center [1399, 71] width 91 height 13
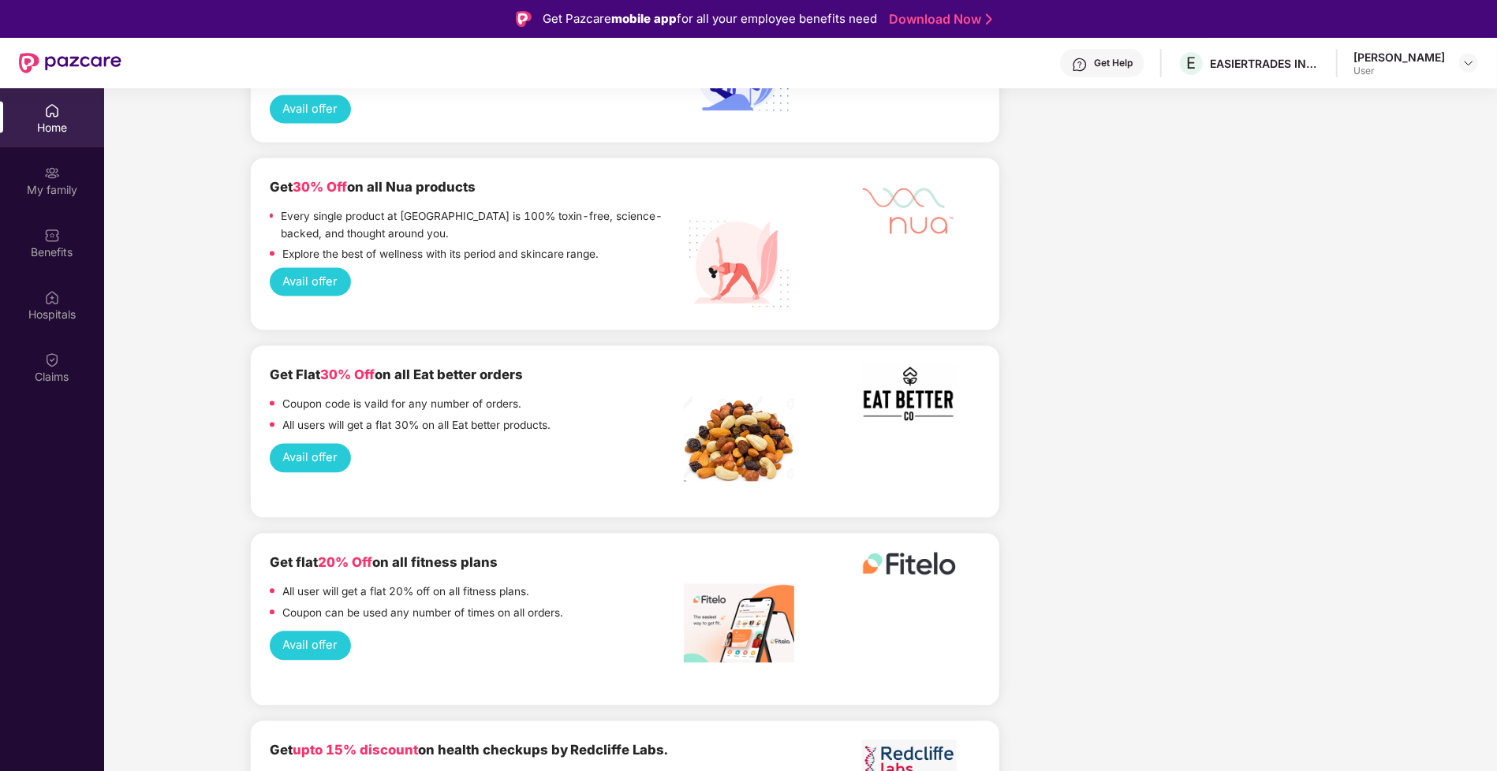
scroll to position [2881, 0]
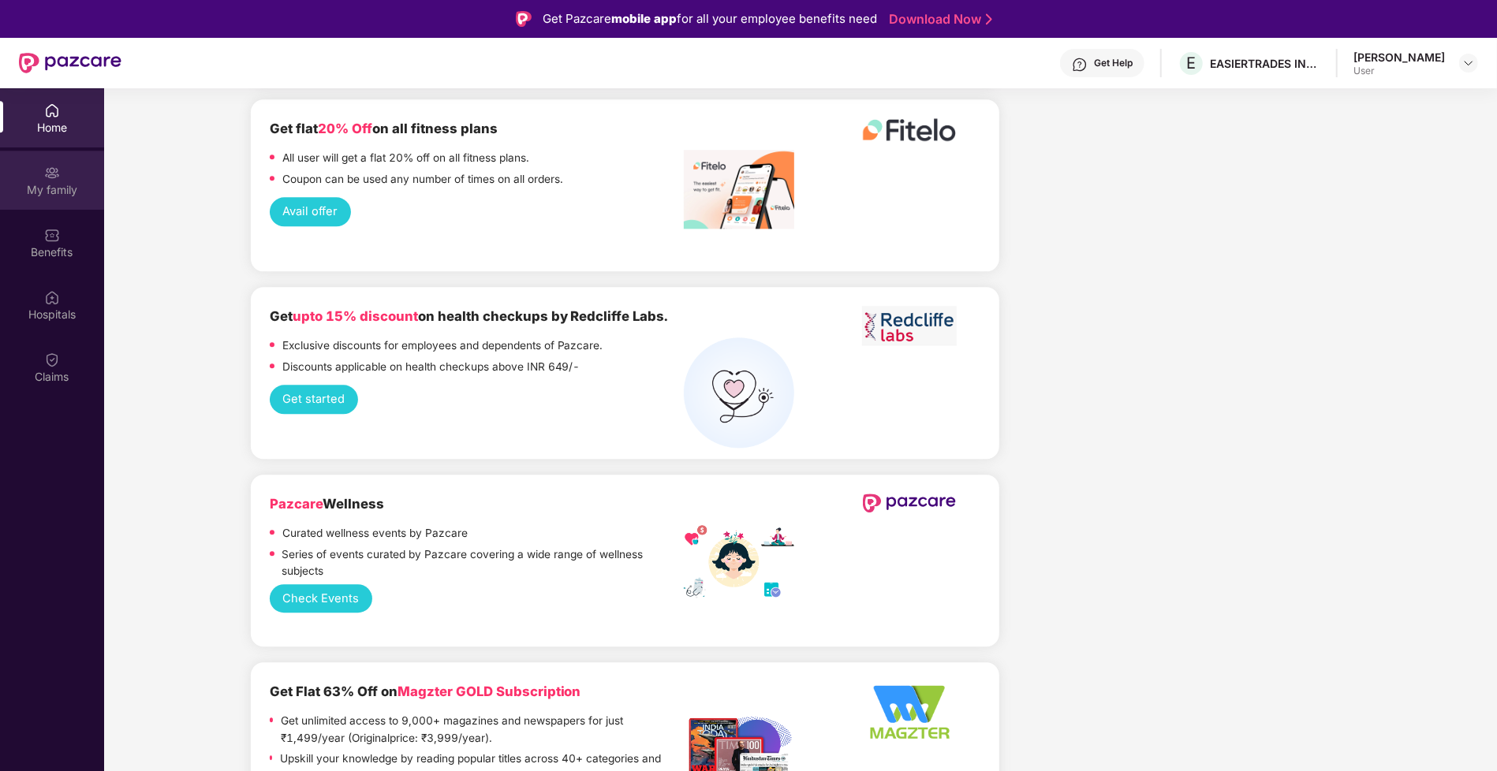
click at [68, 177] on div "My family" at bounding box center [52, 180] width 104 height 59
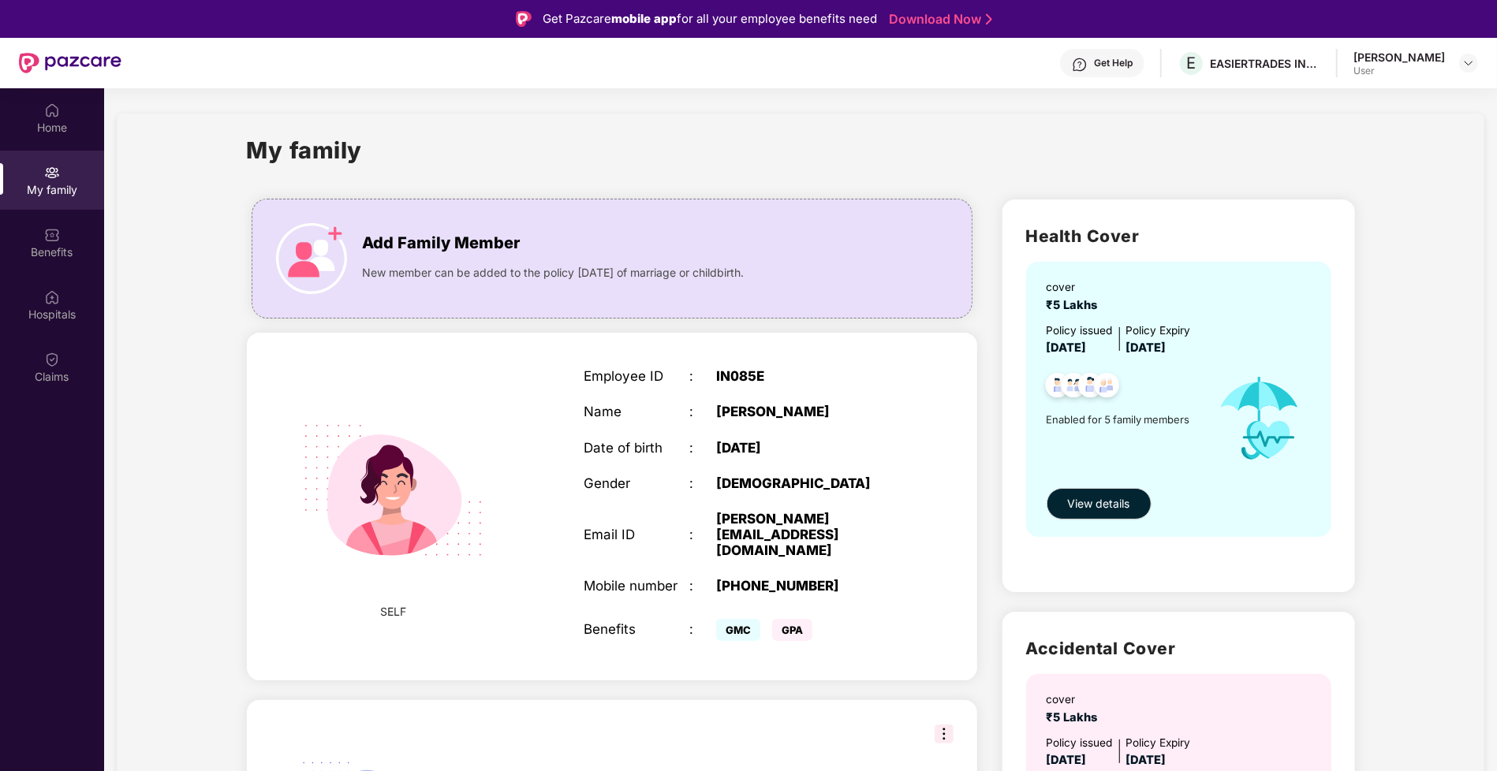
click at [720, 86] on div "Get Help E EASIERTRADES INDIA LLP Monishadevi Govindarasu User" at bounding box center [799, 63] width 1357 height 50
click at [44, 365] on img at bounding box center [52, 360] width 16 height 16
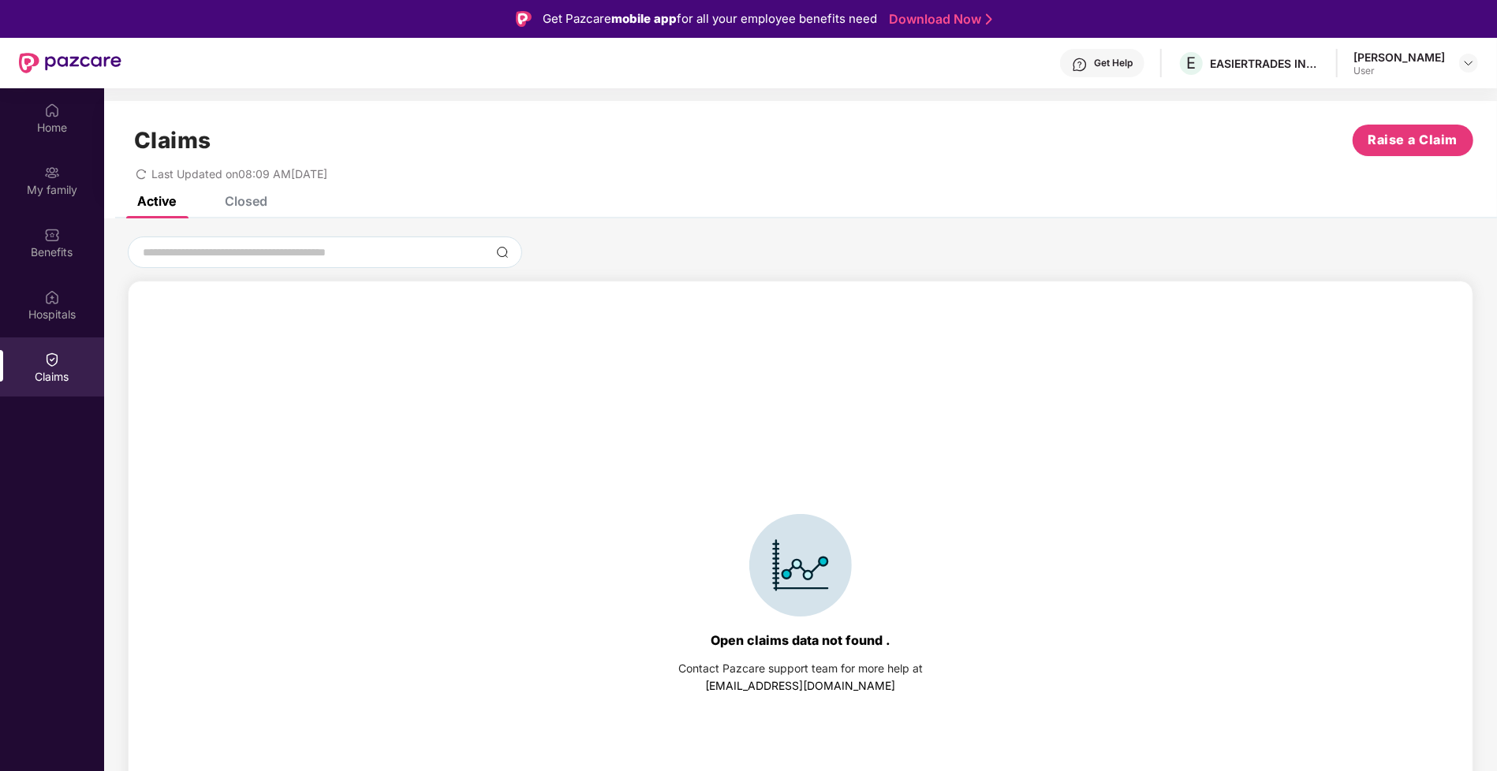
click at [252, 197] on div "Closed" at bounding box center [246, 201] width 43 height 16
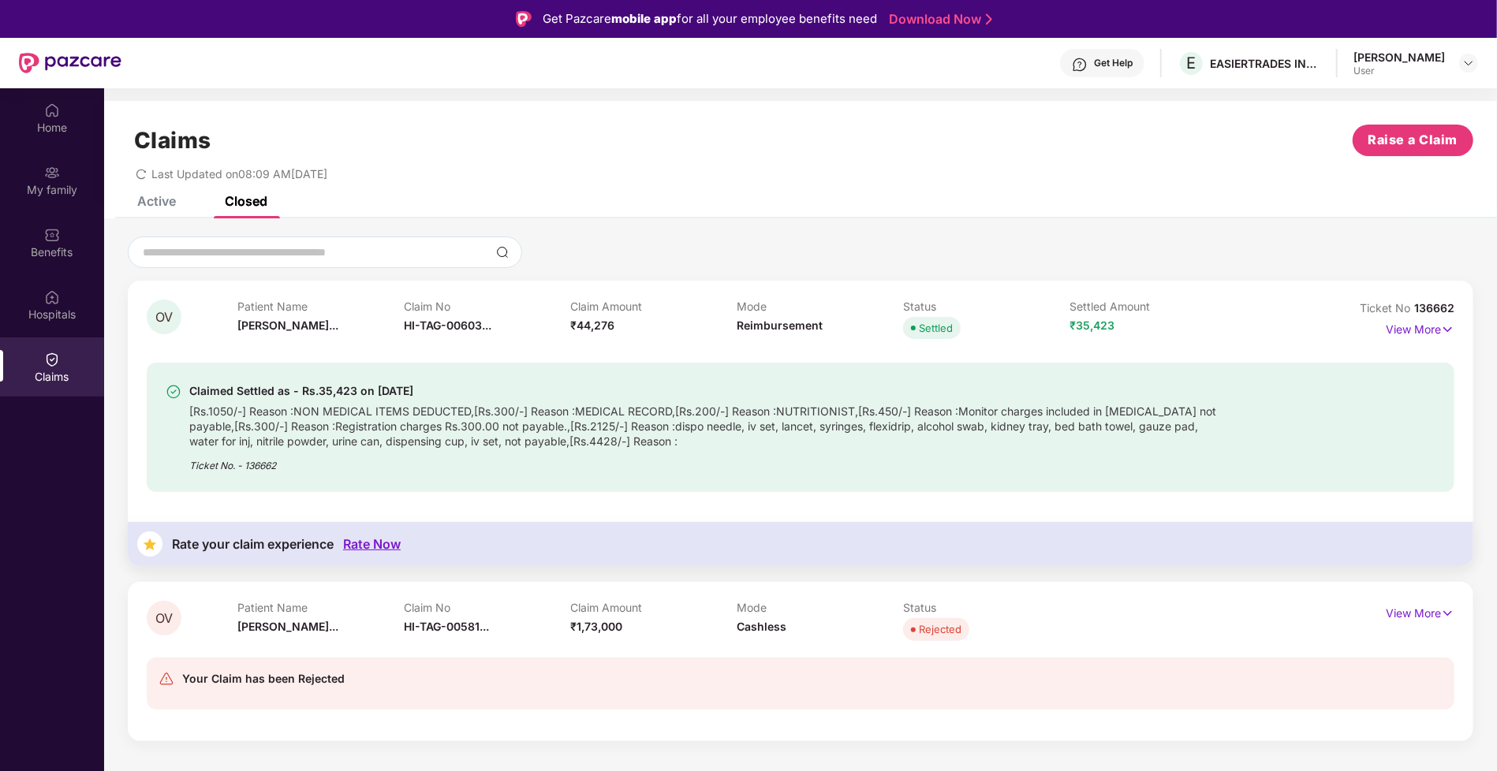
click at [162, 214] on div "Active" at bounding box center [145, 201] width 62 height 35
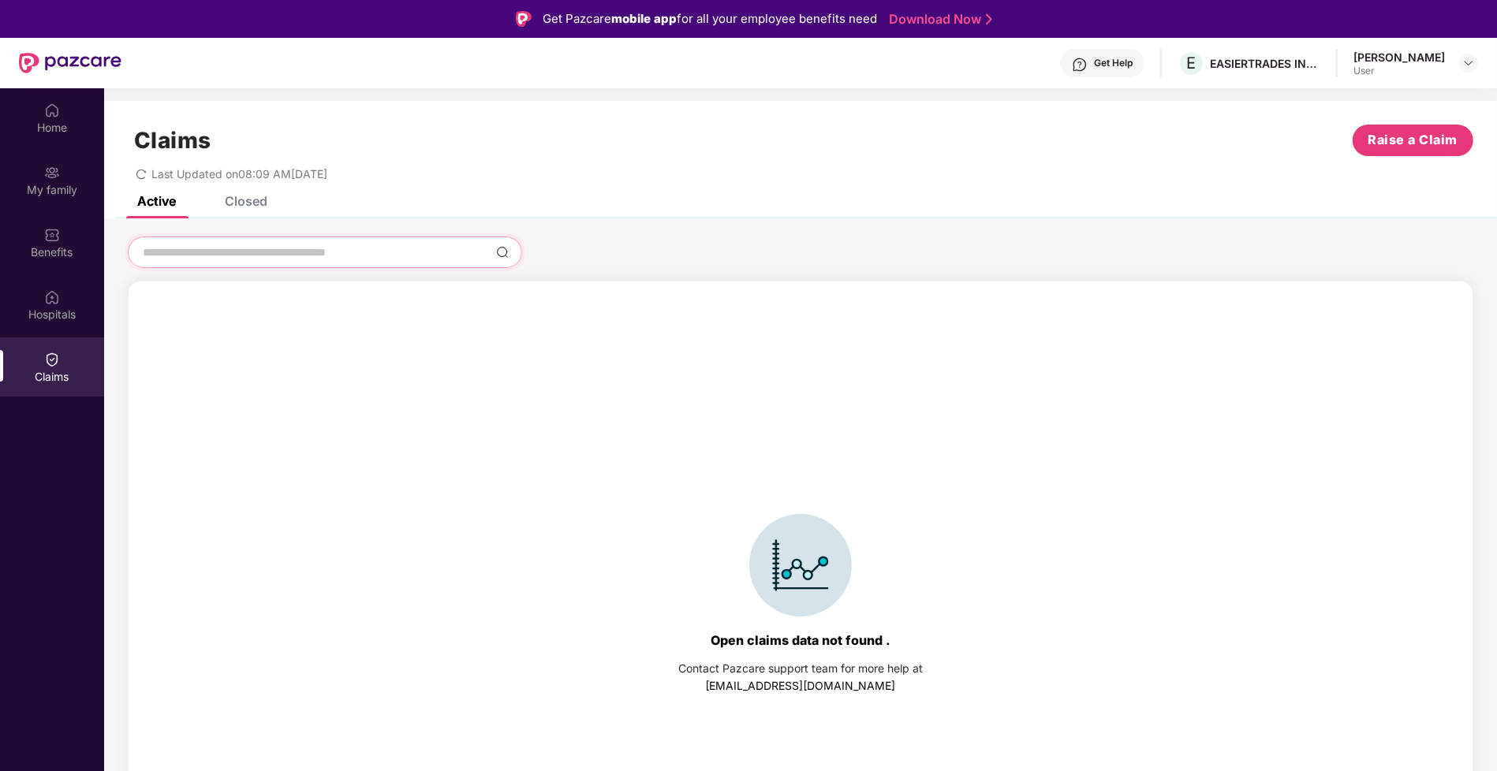
click at [190, 254] on input at bounding box center [315, 253] width 349 height 17
type input "******"
drag, startPoint x: 379, startPoint y: 252, endPoint x: 104, endPoint y: 246, distance: 274.6
click at [106, 247] on div "****** Open claims data not found . Contact Pazcare support team for more help …" at bounding box center [800, 566] width 1393 height 658
click at [1094, 69] on div "Get Help" at bounding box center [1113, 63] width 39 height 13
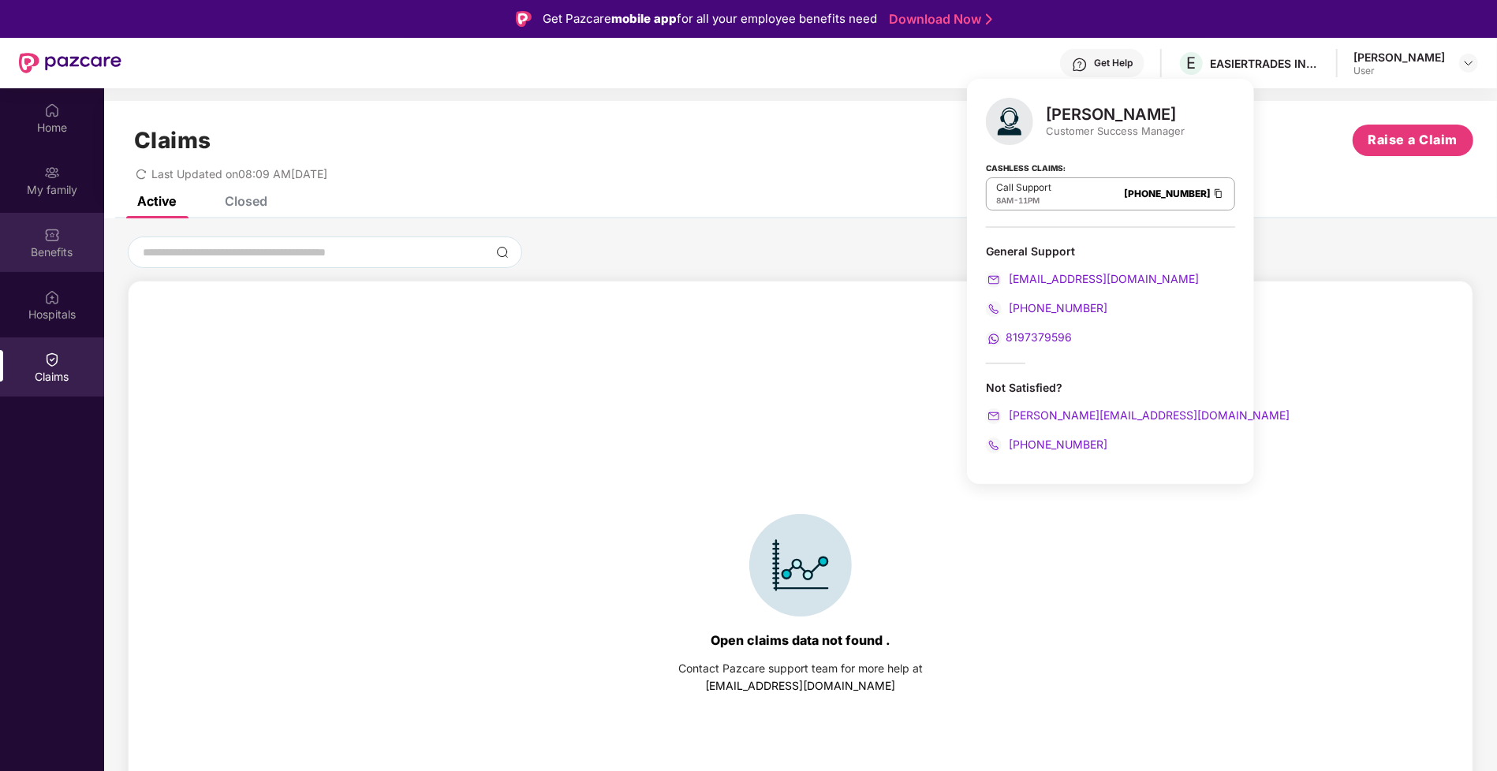
click at [39, 254] on div "Benefits" at bounding box center [52, 253] width 104 height 16
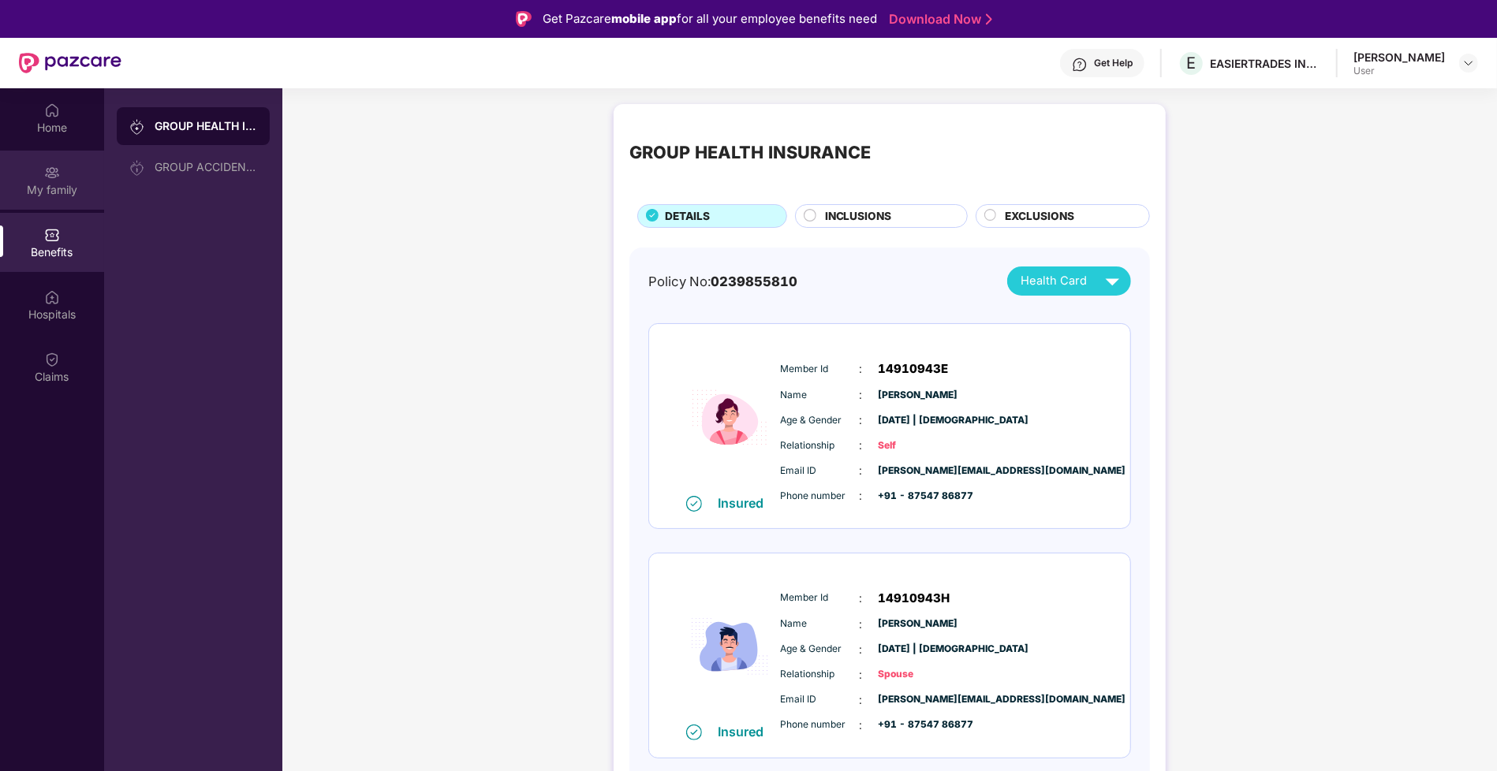
click at [51, 192] on div "My family" at bounding box center [52, 190] width 104 height 16
